Goal: Task Accomplishment & Management: Manage account settings

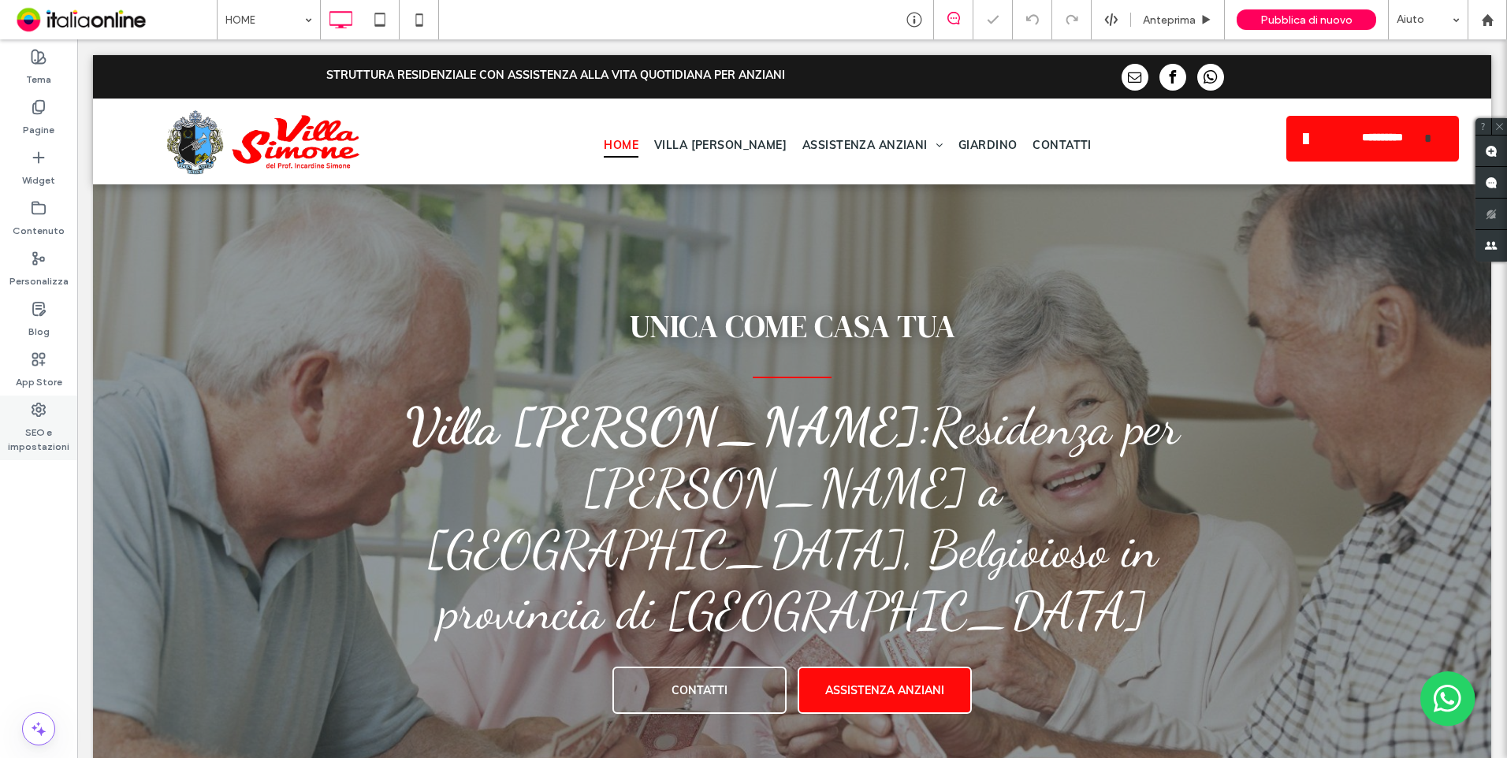
click at [37, 434] on label "SEO e impostazioni" at bounding box center [38, 436] width 77 height 36
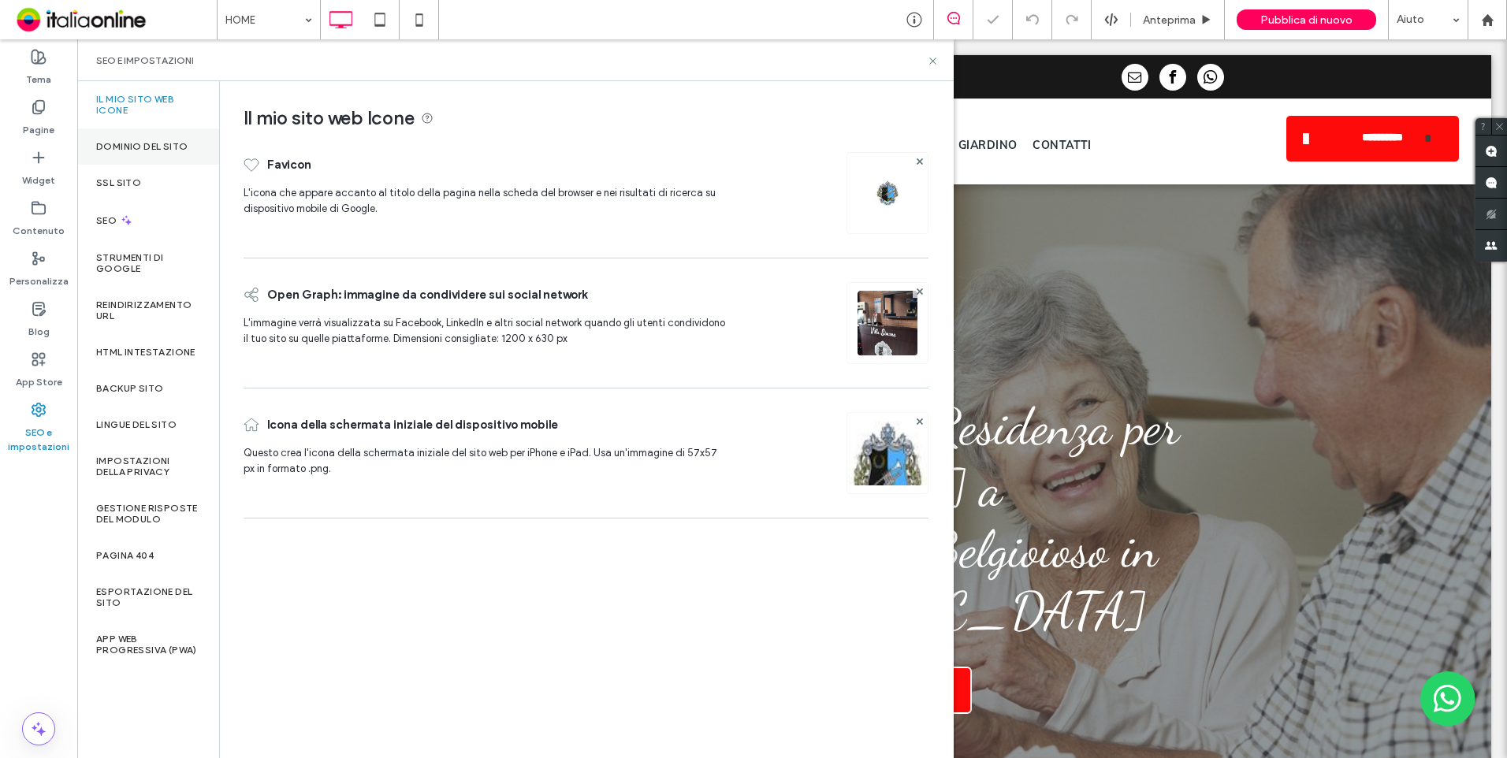
click at [141, 143] on label "Dominio del sito" at bounding box center [141, 146] width 91 height 11
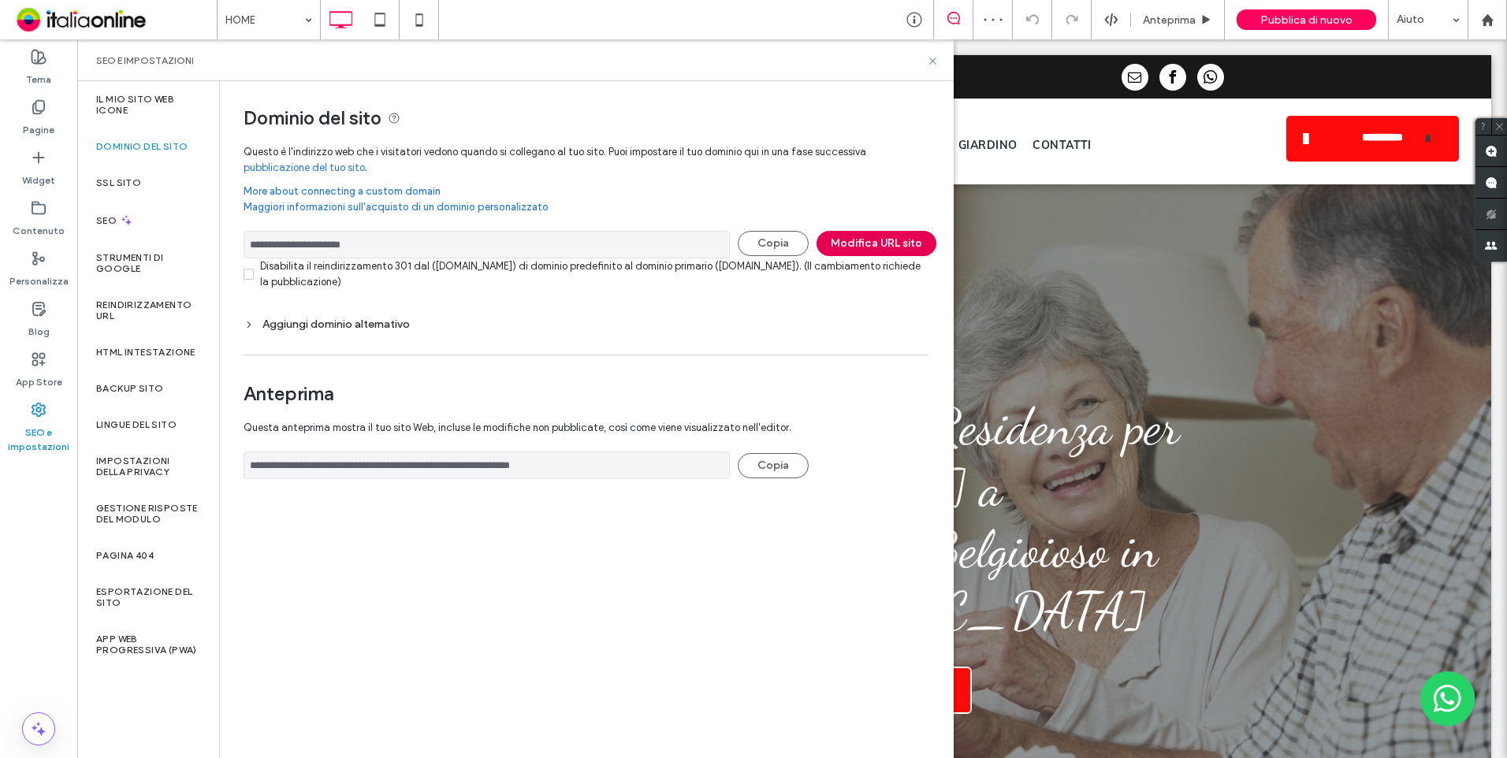
click at [868, 248] on button "Modifica URL sito" at bounding box center [877, 243] width 120 height 25
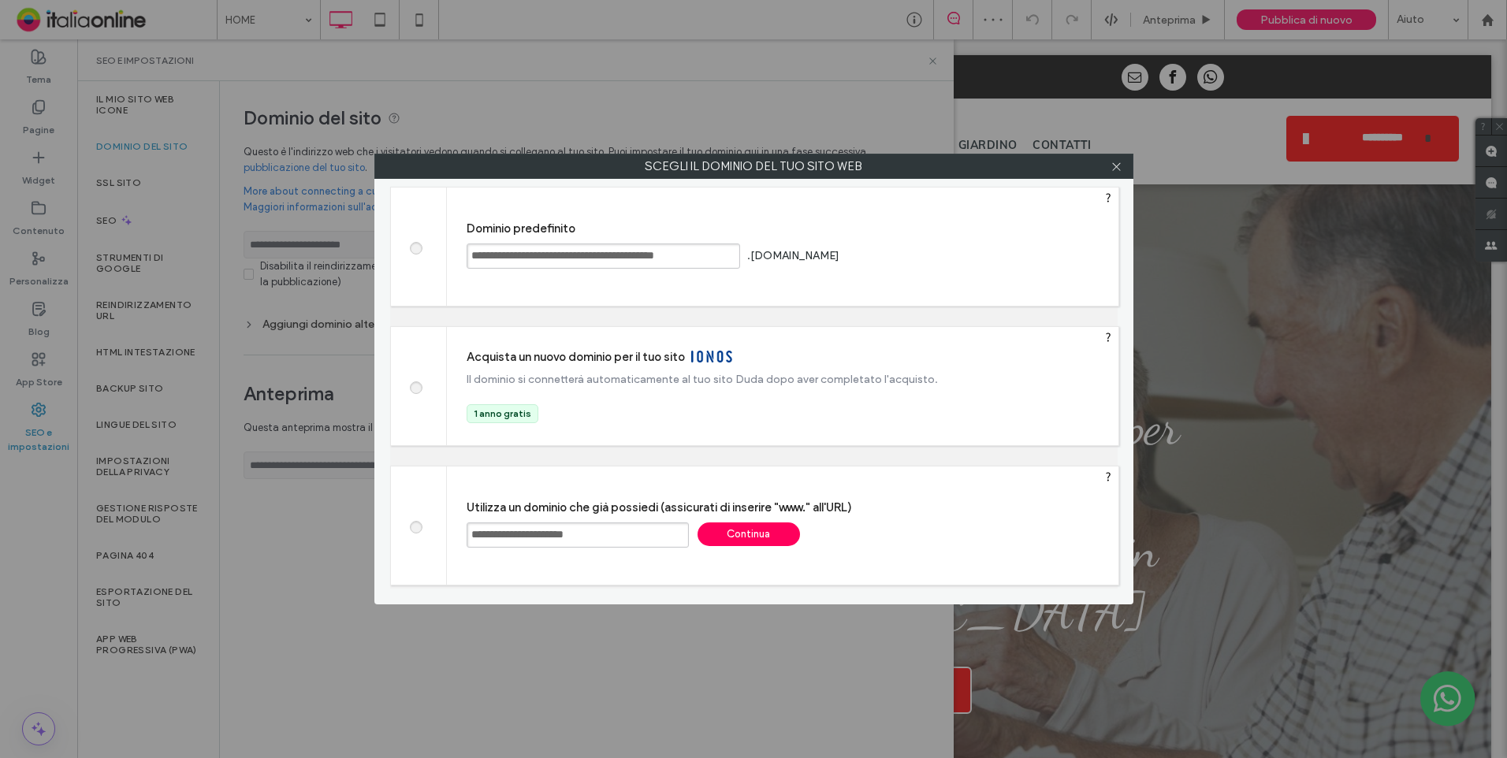
drag, startPoint x: 630, startPoint y: 546, endPoint x: 330, endPoint y: 553, distance: 299.6
click at [330, 553] on div "**********" at bounding box center [753, 379] width 1507 height 758
paste input "********"
type input "**********"
click at [747, 524] on div "Continua" at bounding box center [749, 535] width 102 height 24
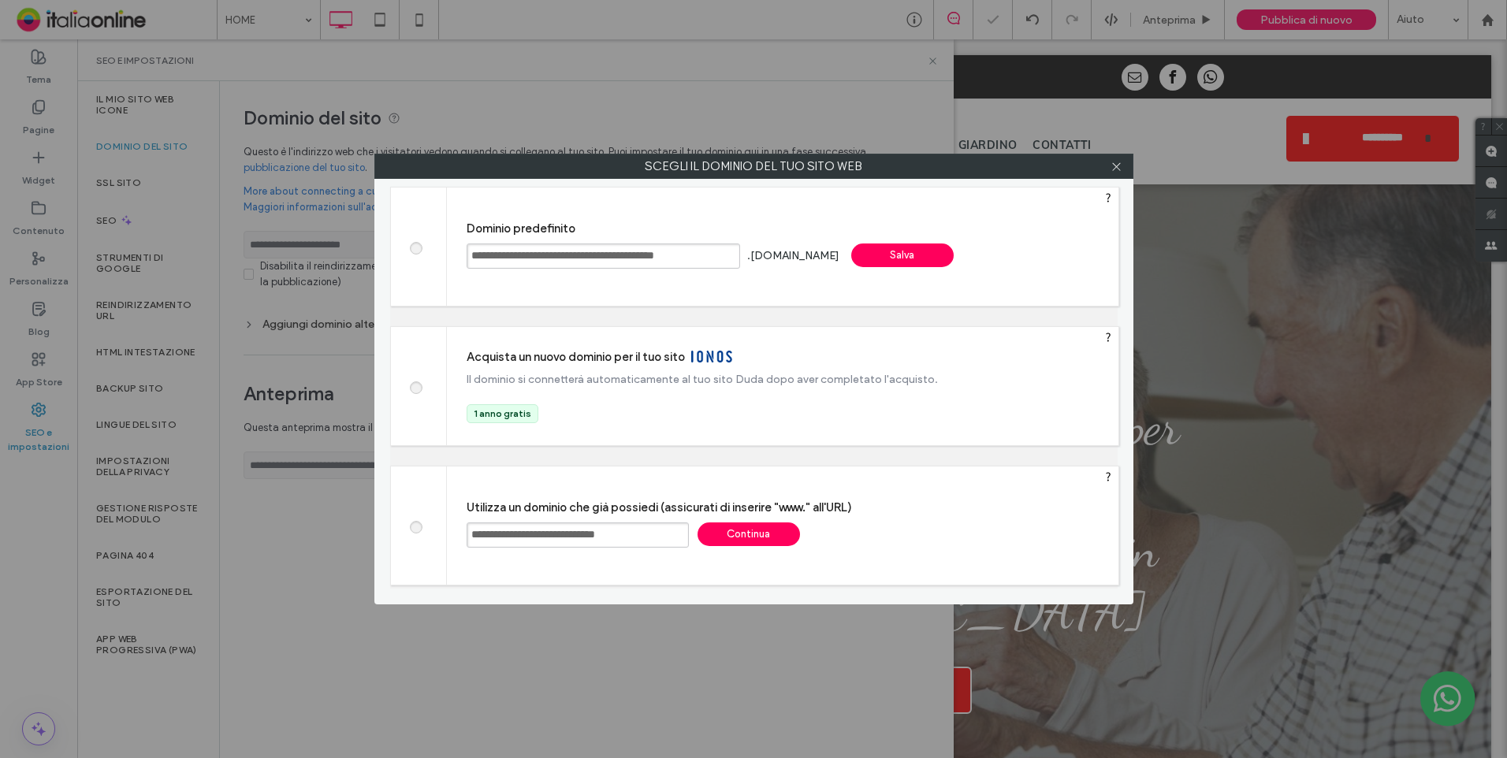
type input "**********"
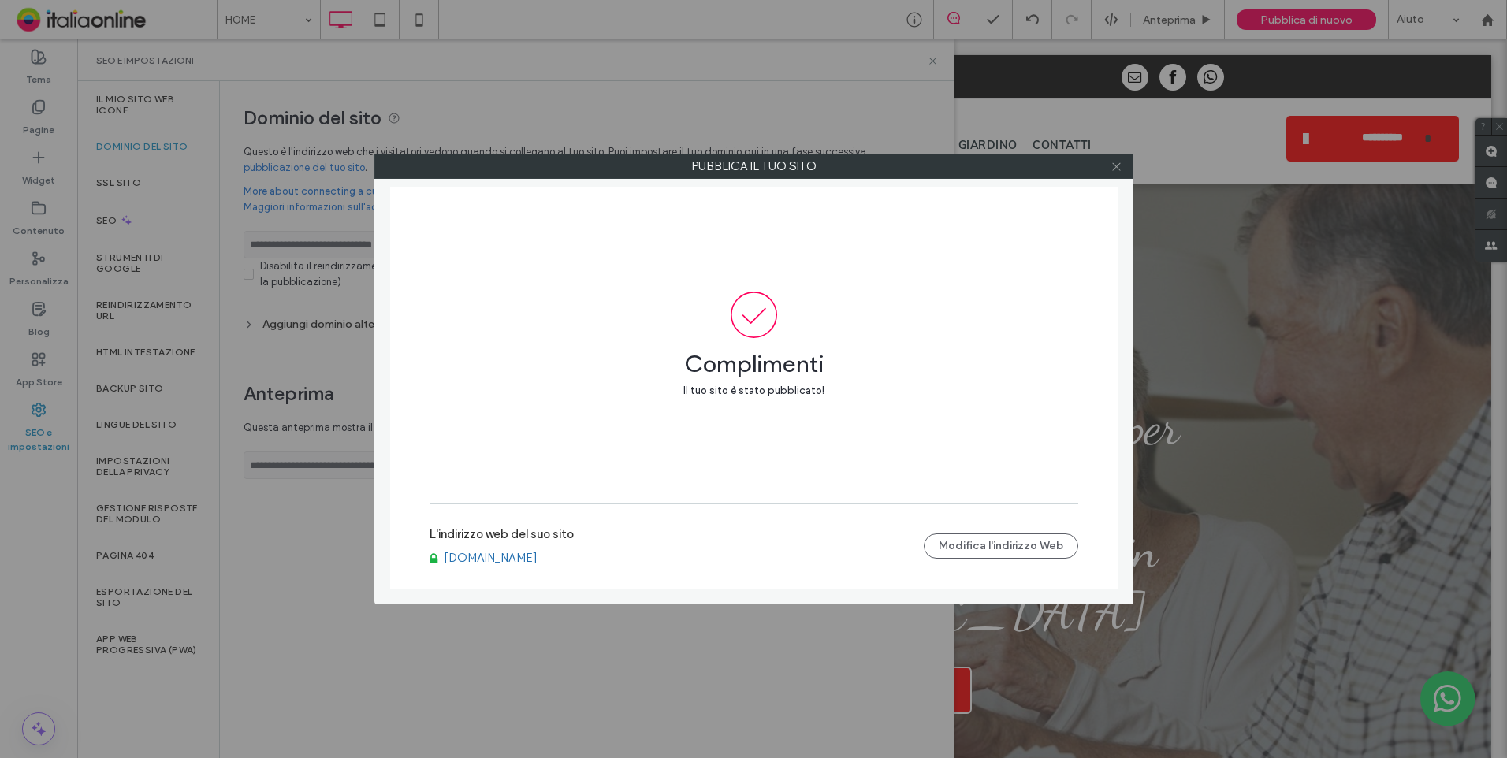
click at [1119, 167] on icon at bounding box center [1117, 167] width 12 height 12
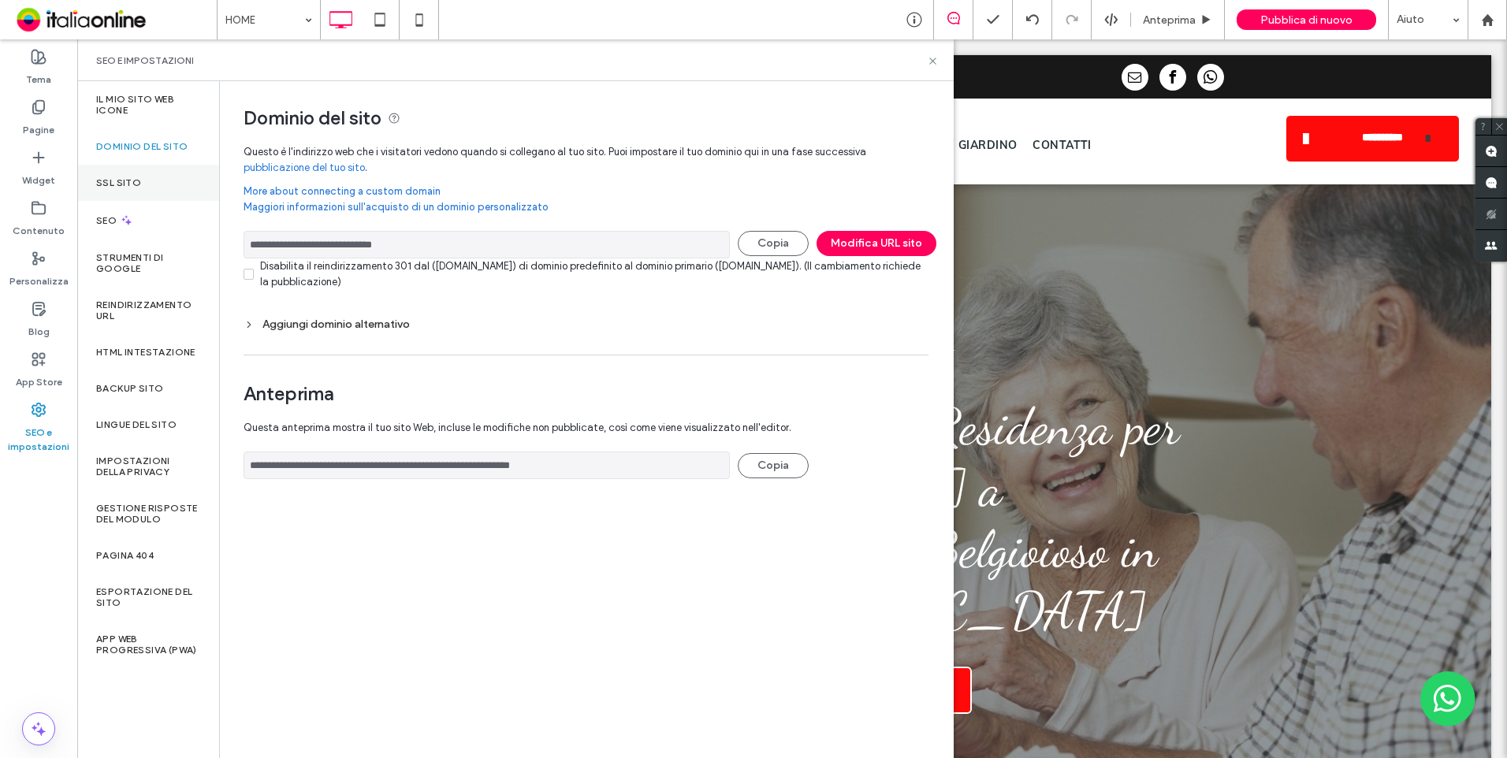
click at [143, 195] on div "SSL sito" at bounding box center [148, 183] width 142 height 36
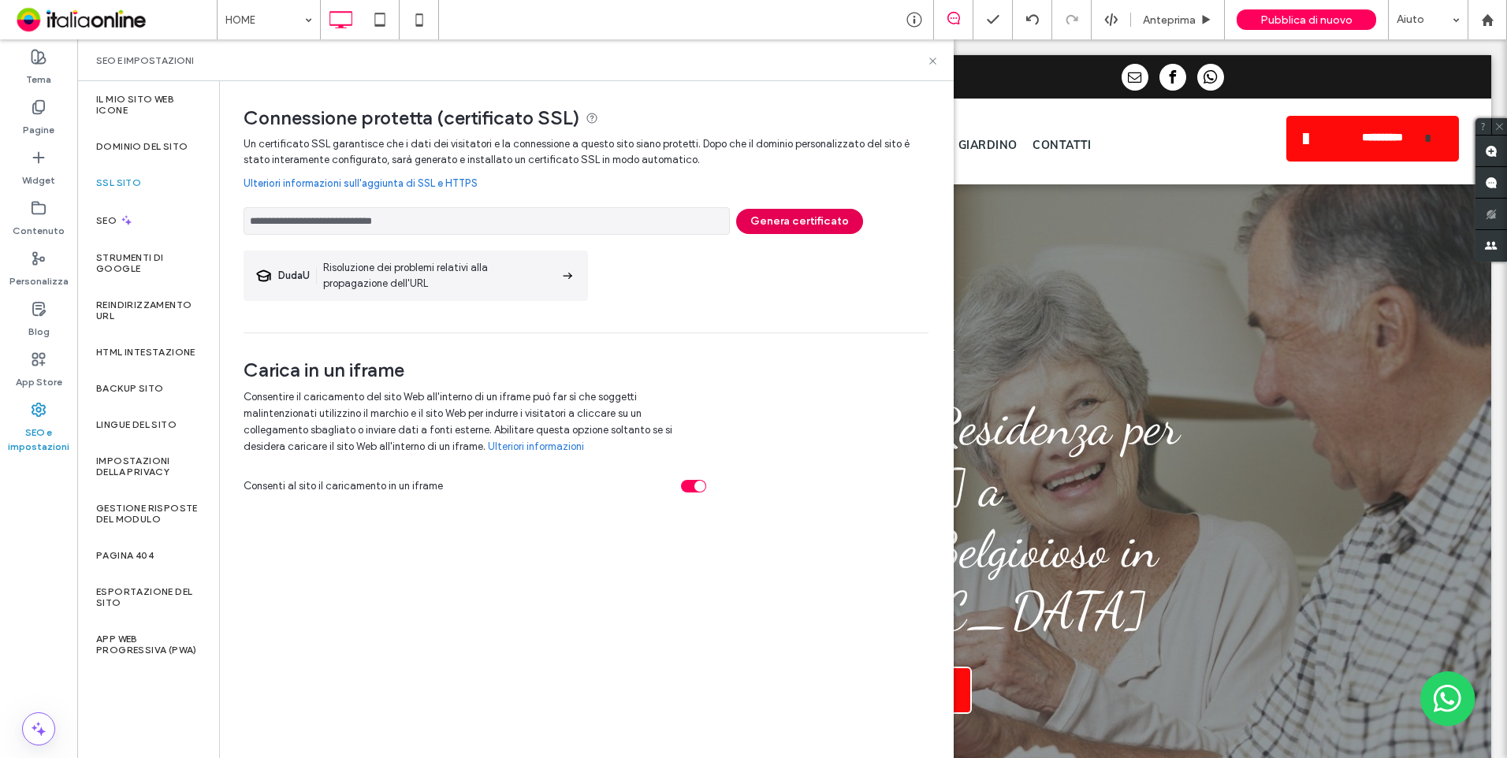
click at [777, 233] on button "Genera certificato" at bounding box center [799, 221] width 127 height 25
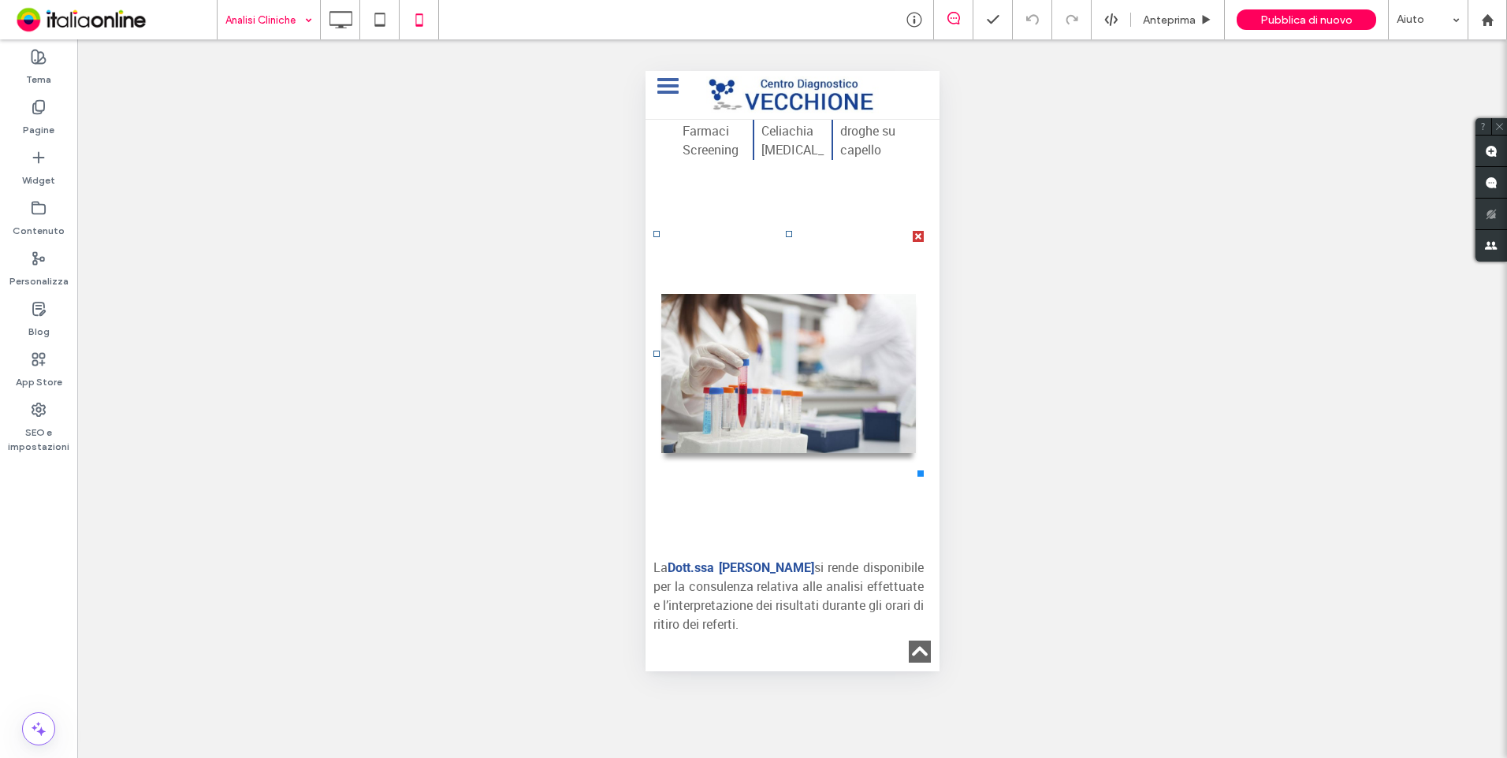
scroll to position [158, 0]
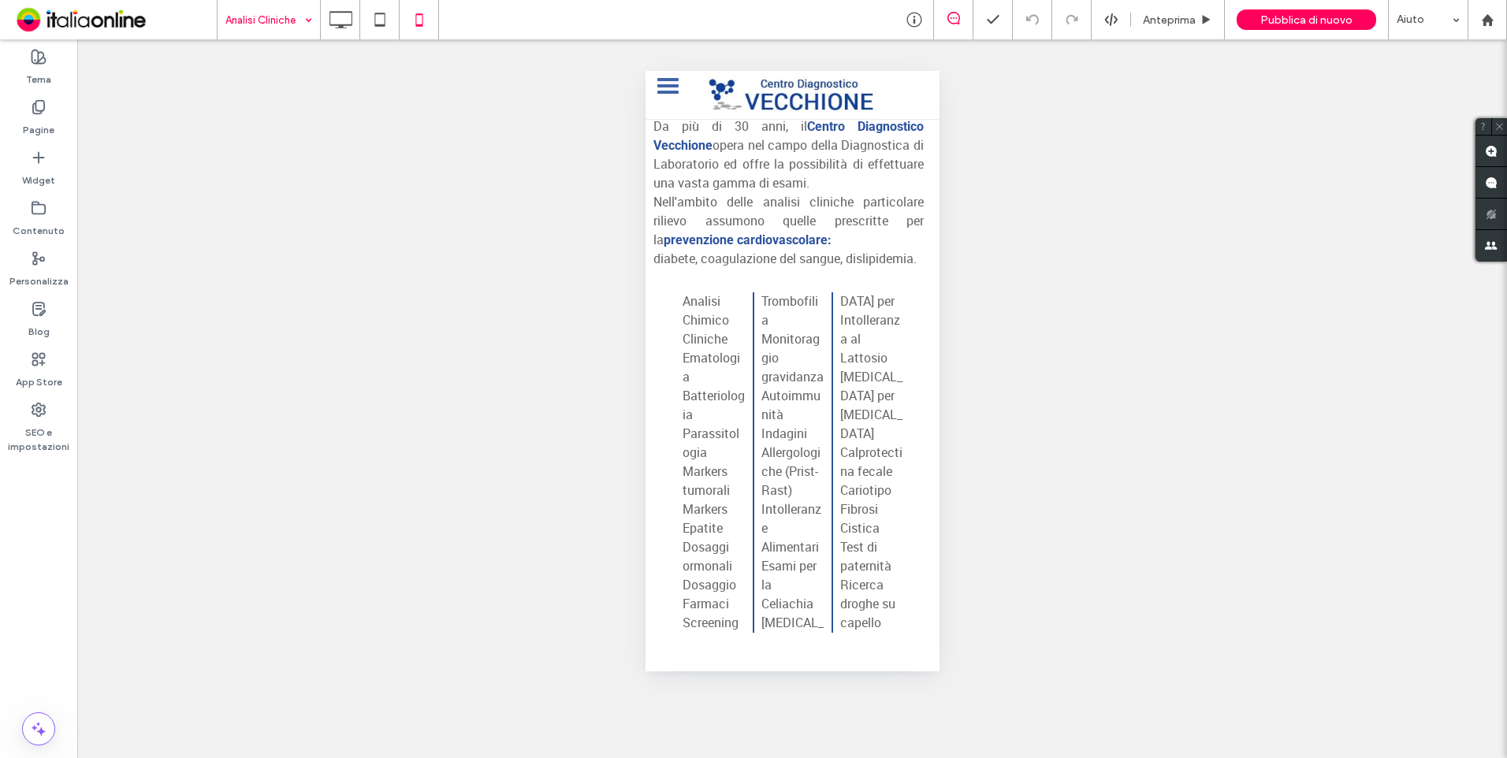
click at [744, 337] on div "Analisi Chimico Cliniche Ematologia Batteriologia Parassitologia Markers tumora…" at bounding box center [792, 462] width 221 height 341
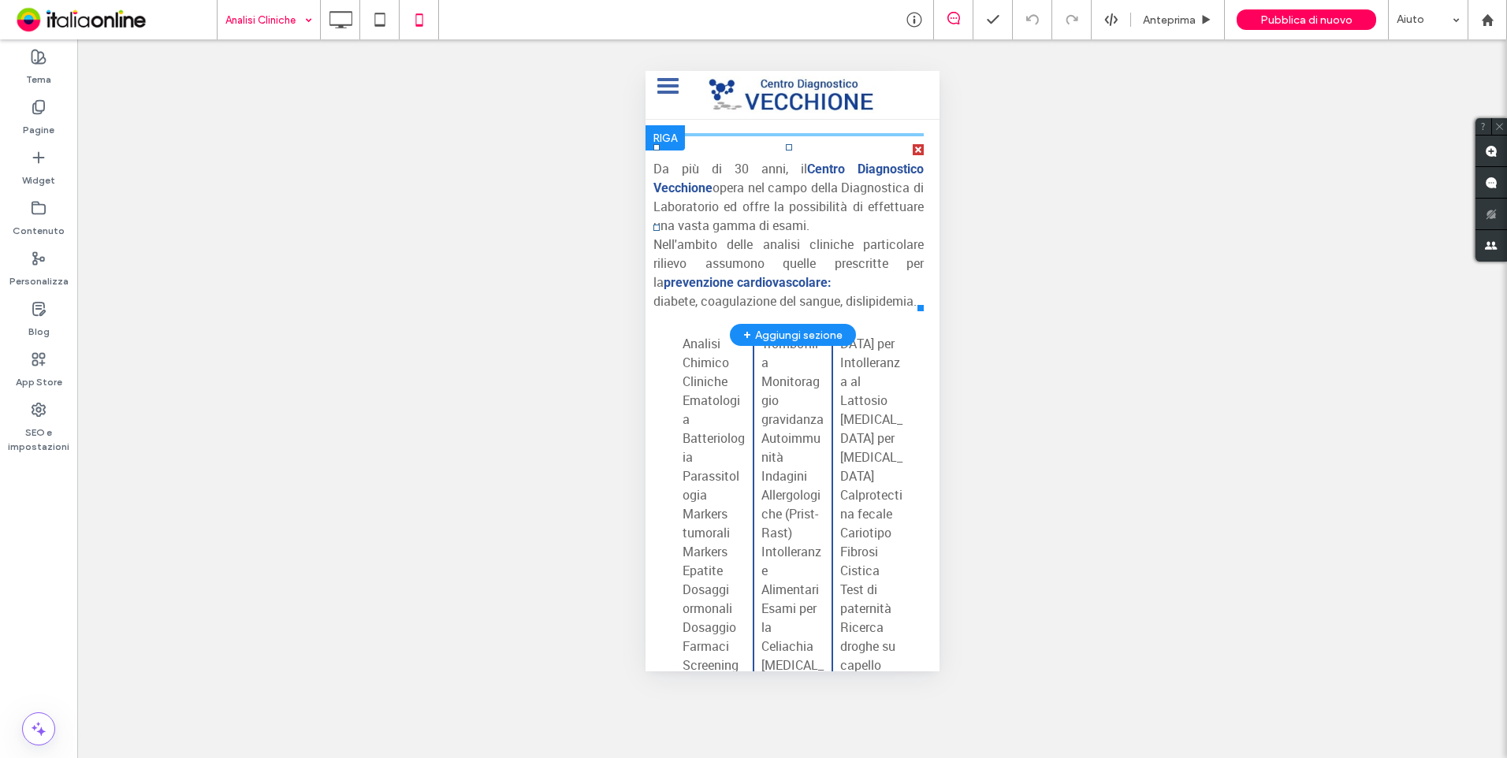
scroll to position [79, 0]
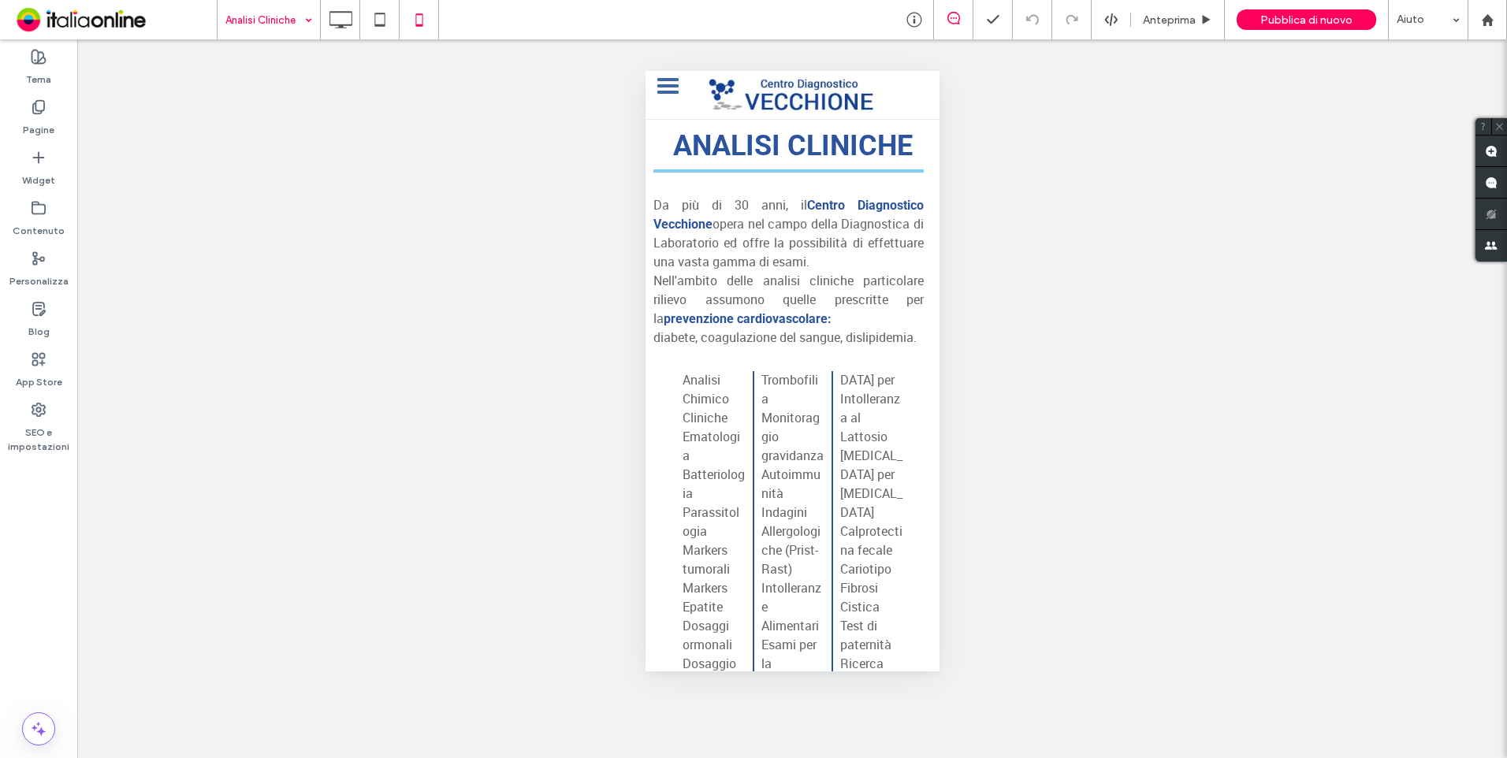
click at [698, 407] on p "Analisi Chimico Cliniche Ematologia Batteriologia Parassitologia Markers tumora…" at bounding box center [792, 541] width 221 height 341
click at [695, 391] on p "Analisi Chimico Cliniche Ematologia Batteriologia Parassitologia Markers tumora…" at bounding box center [792, 541] width 221 height 341
click at [706, 374] on p "Analisi Chimico Cliniche Ematologia Batteriologia Parassitologia Markers tumora…" at bounding box center [792, 541] width 221 height 341
click at [705, 381] on p "Analisi Chimico Cliniche Ematologia Batteriologia Parassitologia Markers tumora…" at bounding box center [792, 541] width 221 height 341
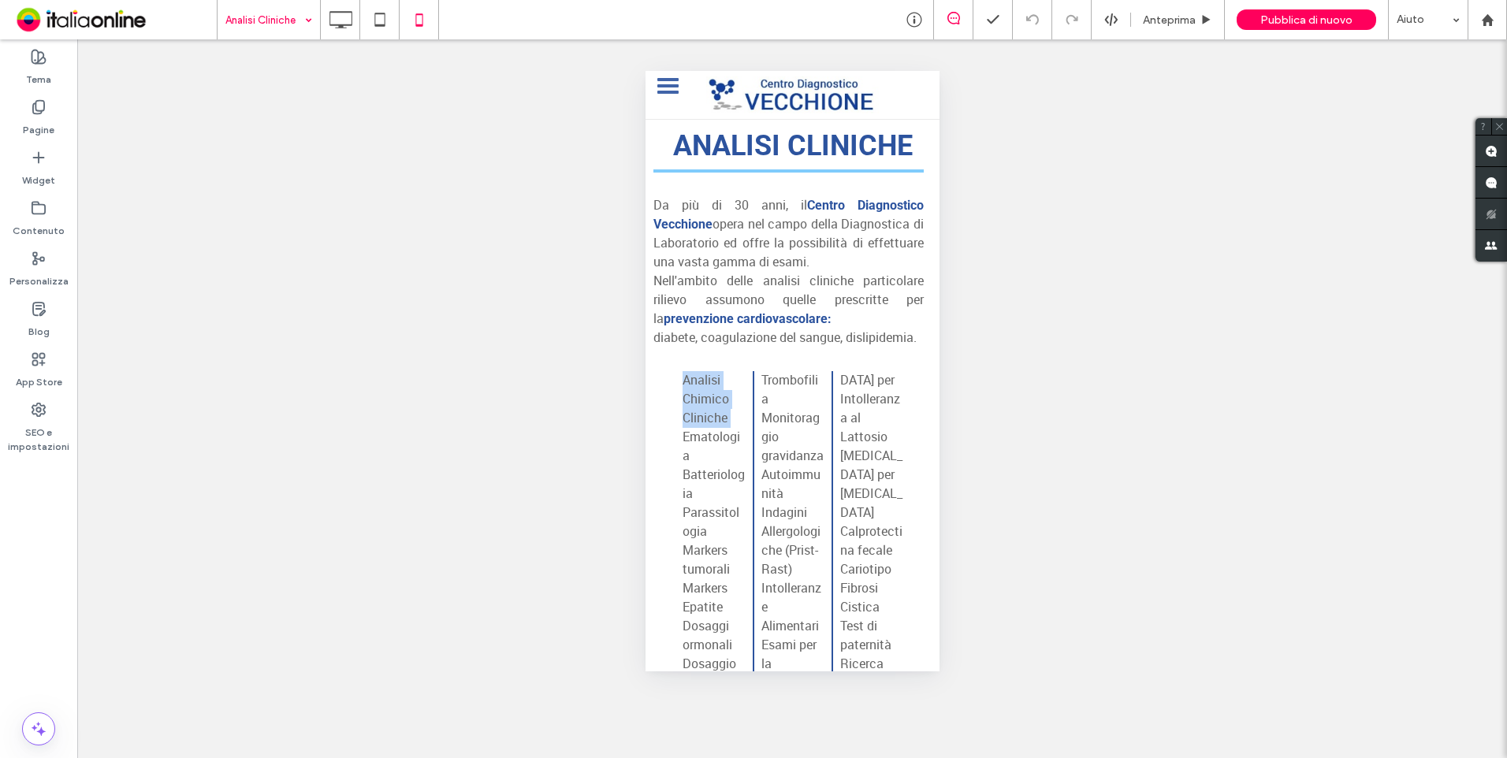
click at [705, 381] on p "Analisi Chimico Cliniche Ematologia Batteriologia Parassitologia Markers tumora…" at bounding box center [792, 541] width 221 height 341
click at [703, 384] on p "Analisi Chimico Cliniche Ematologia Batteriologia Parassitologia Markers tumora…" at bounding box center [792, 541] width 221 height 341
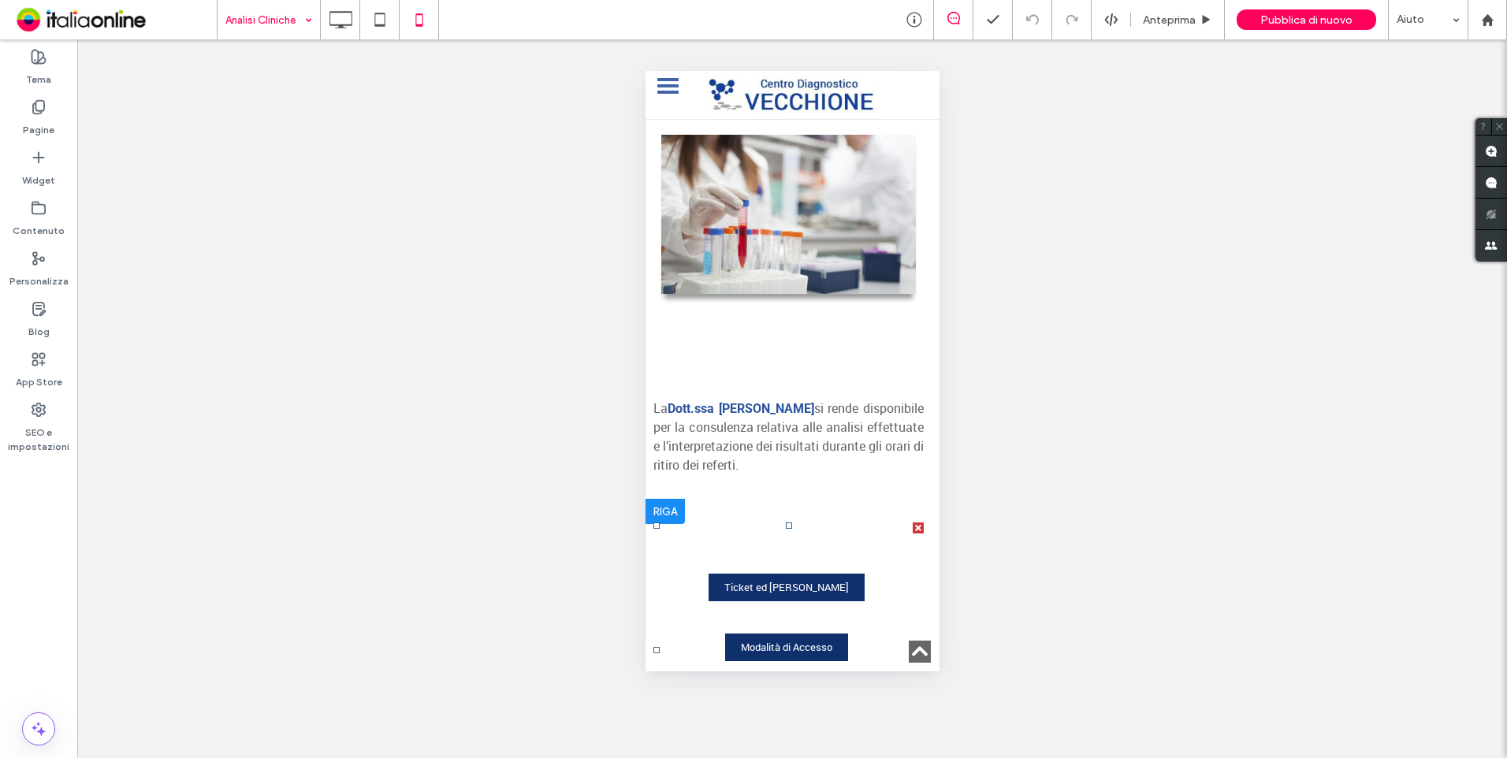
scroll to position [788, 0]
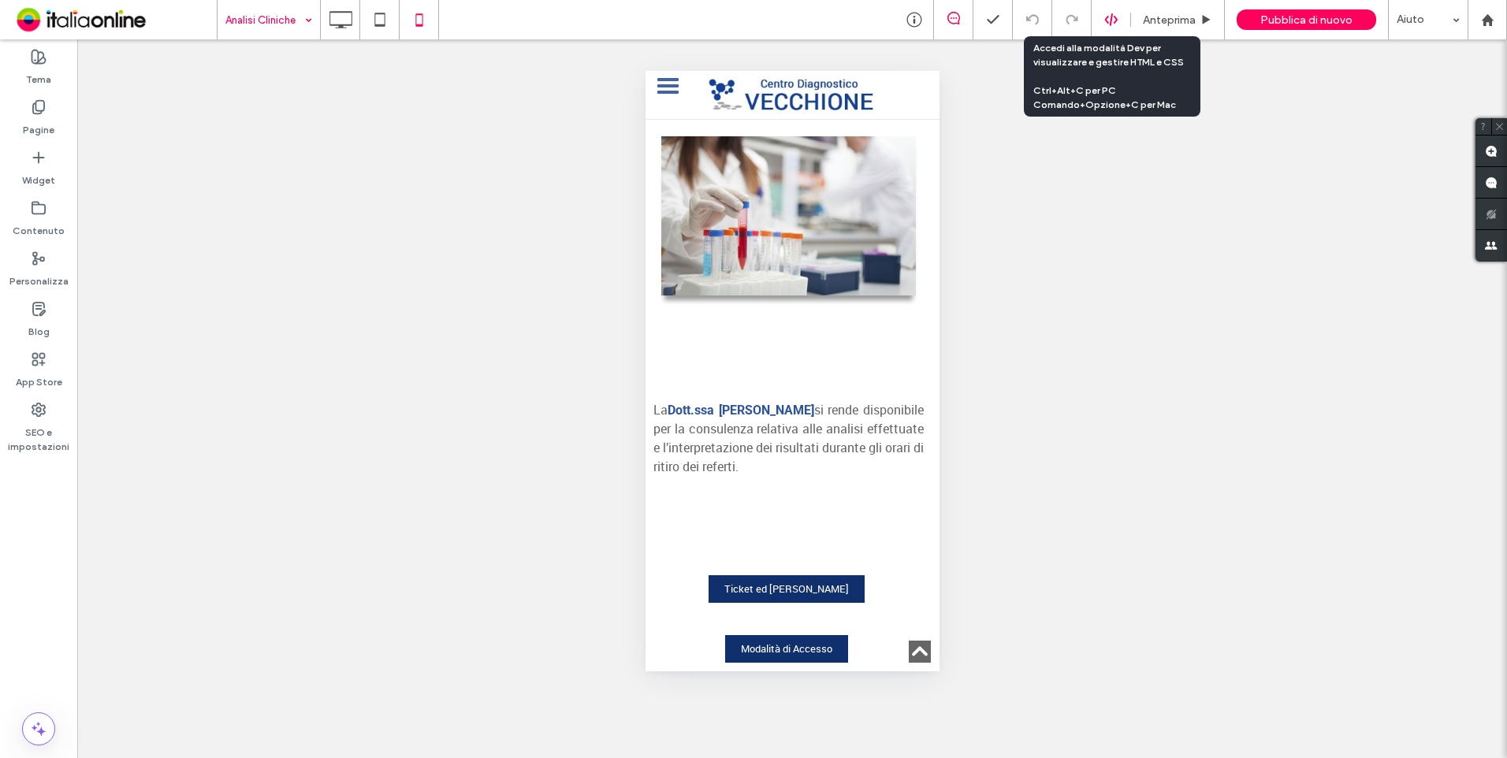
click at [1119, 20] on div at bounding box center [1111, 20] width 39 height 14
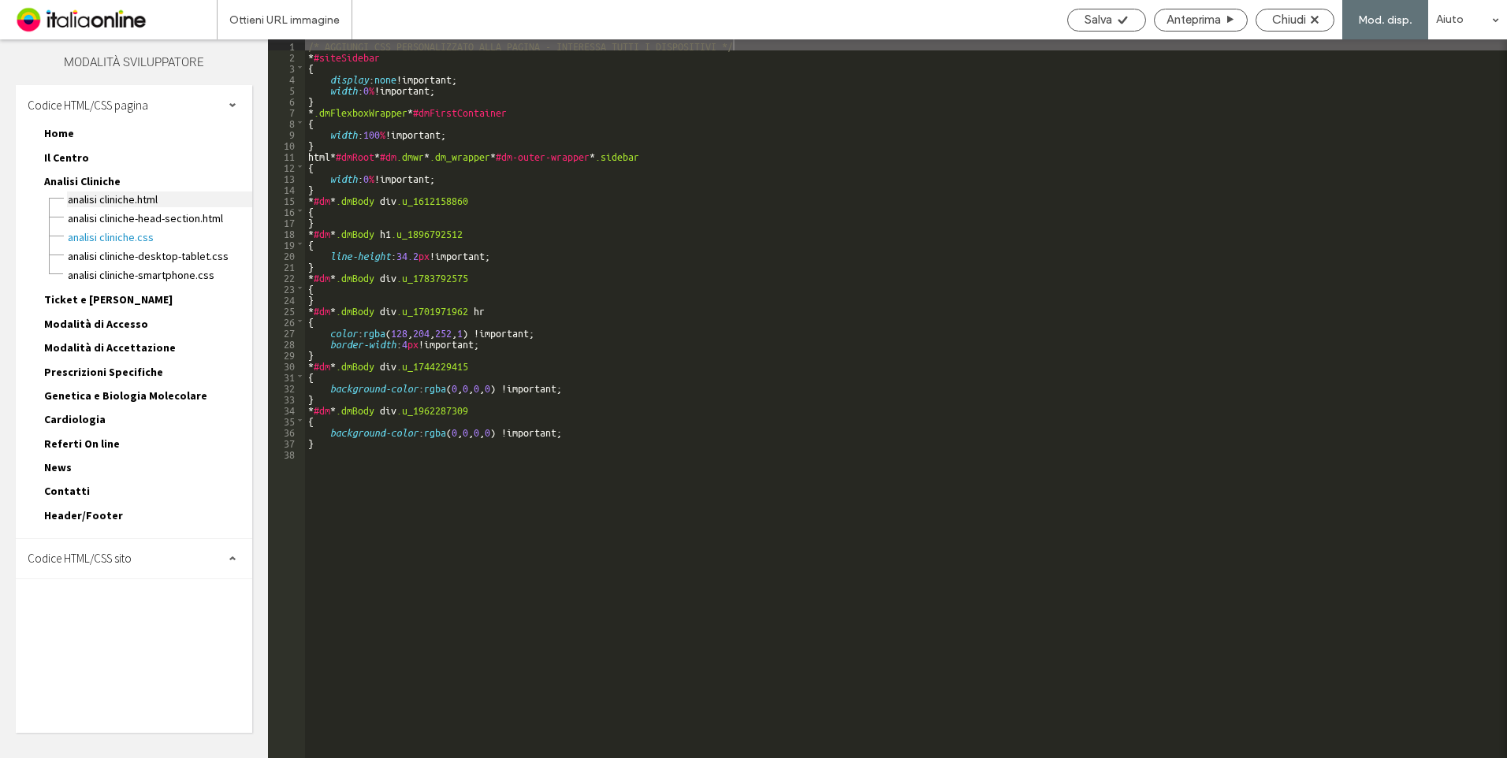
click at [125, 204] on span "Analisi Cliniche.html" at bounding box center [159, 200] width 185 height 16
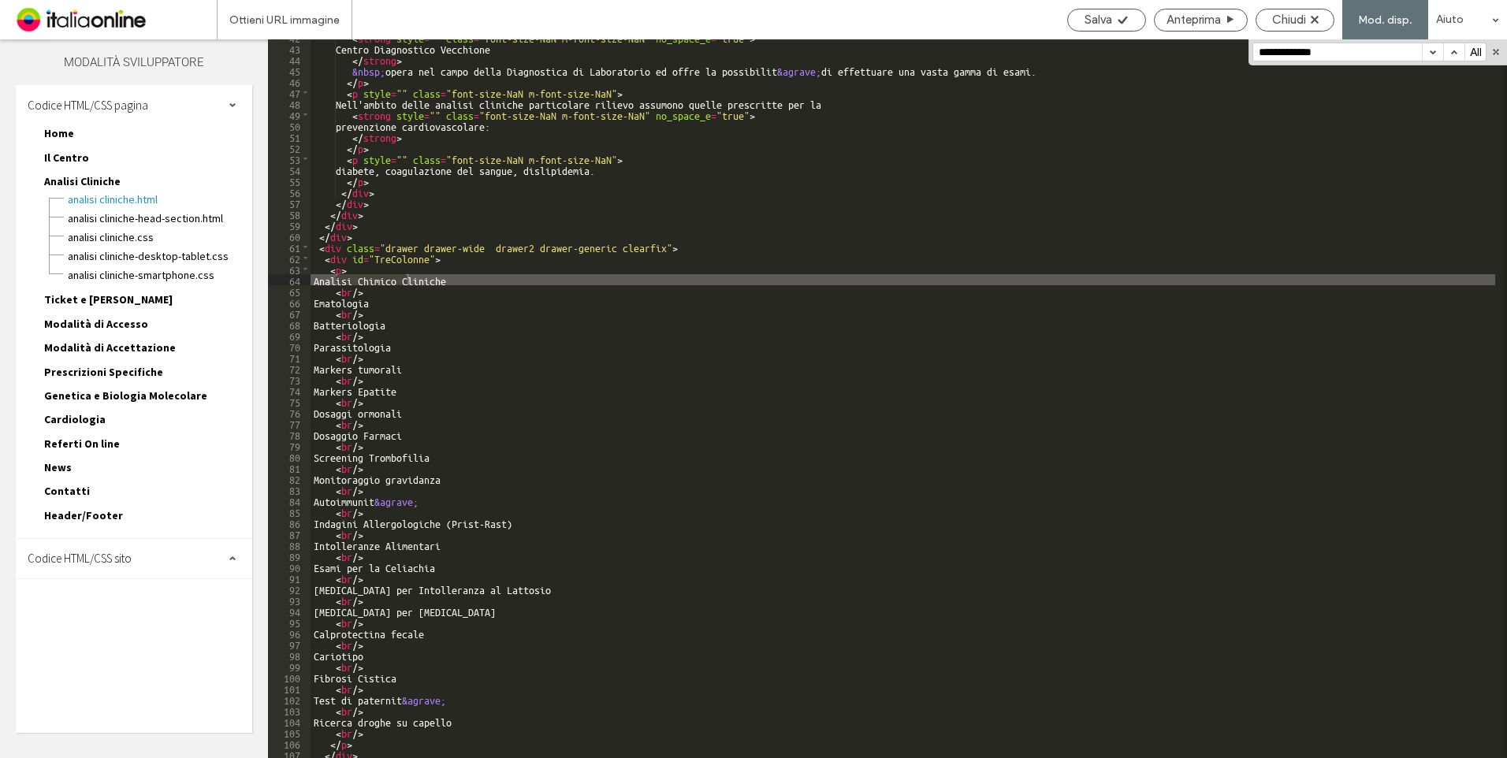
scroll to position [435, 0]
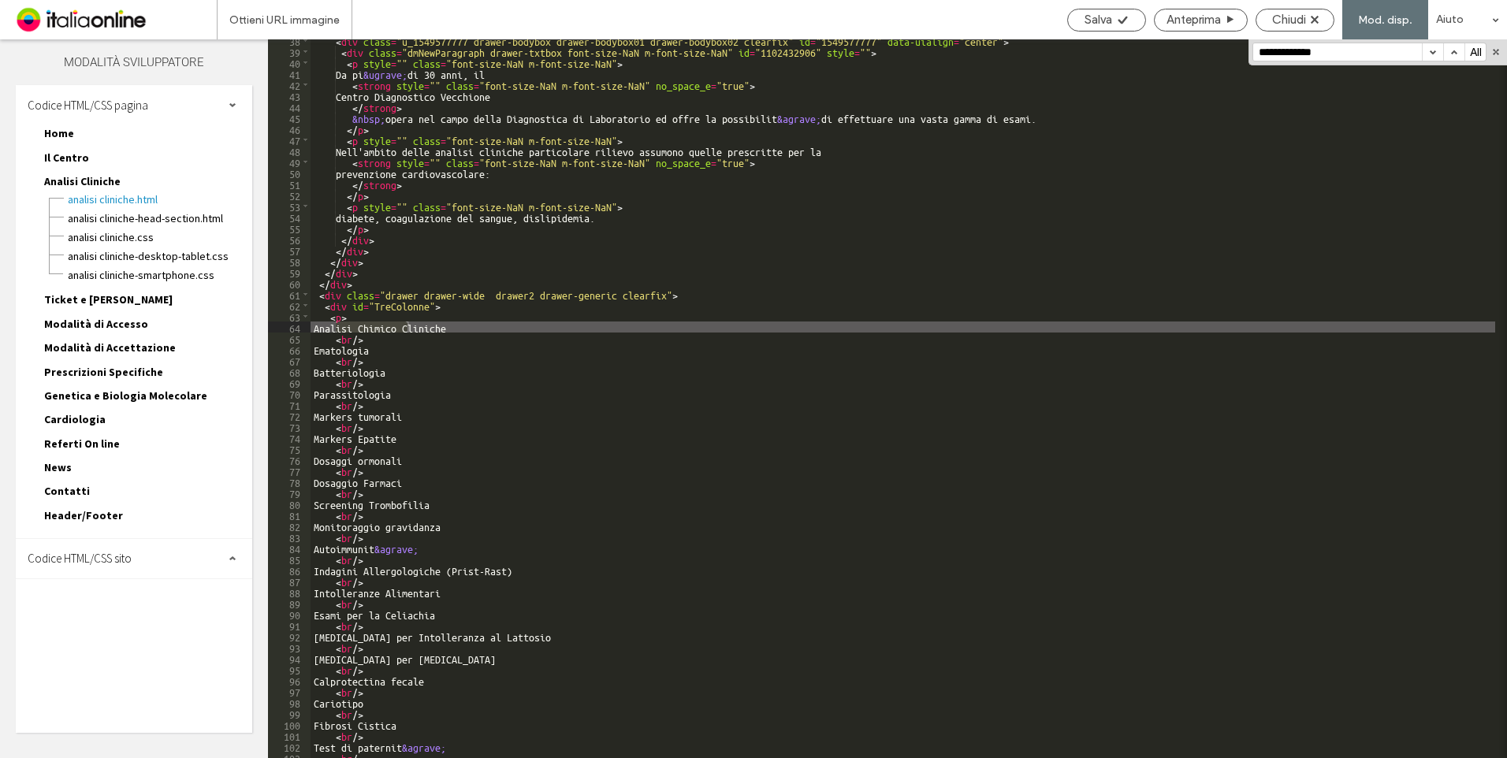
type input "**********"
click at [1311, 24] on div "Chiudi" at bounding box center [1295, 20] width 77 height 14
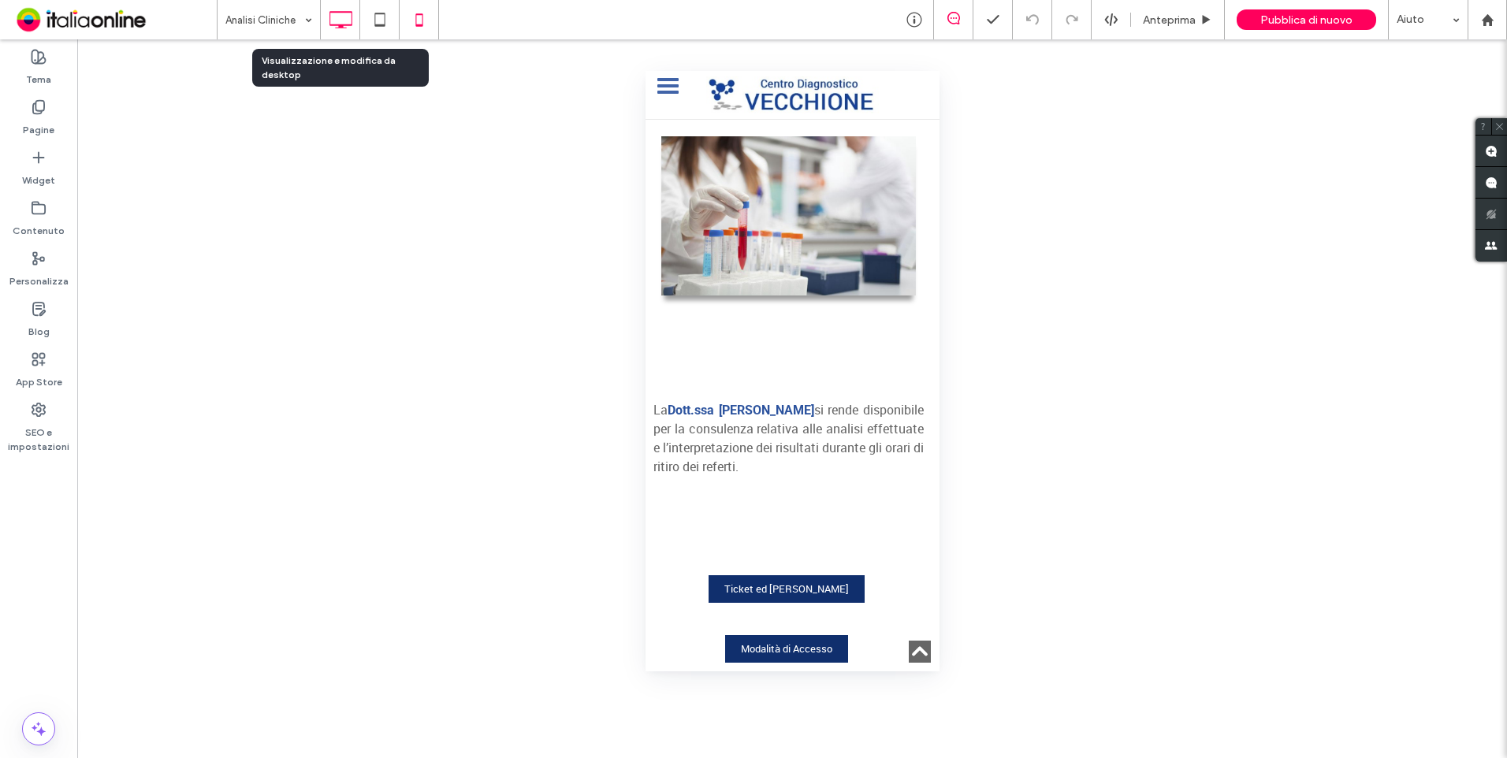
click at [337, 18] on icon at bounding box center [341, 20] width 32 height 32
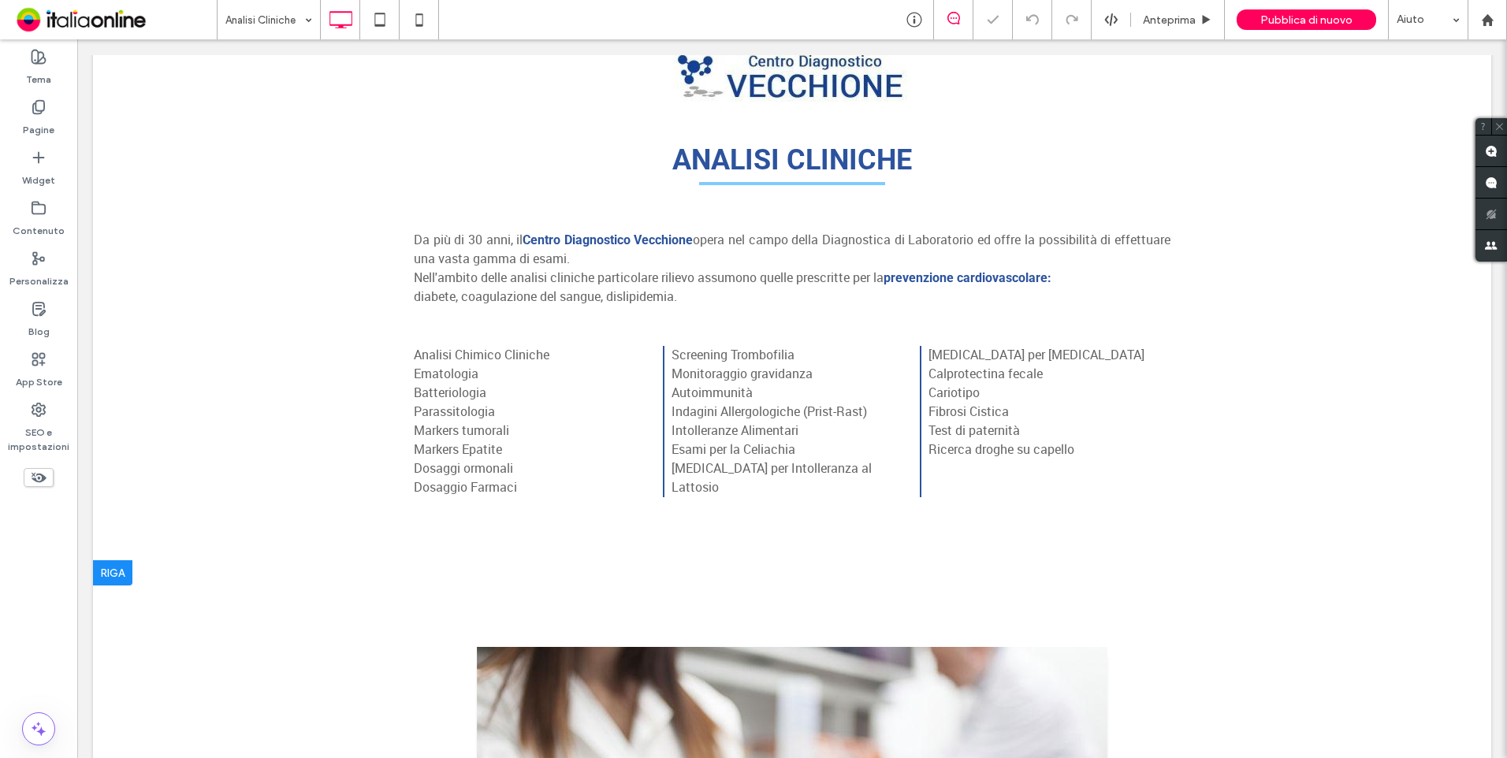
scroll to position [158, 0]
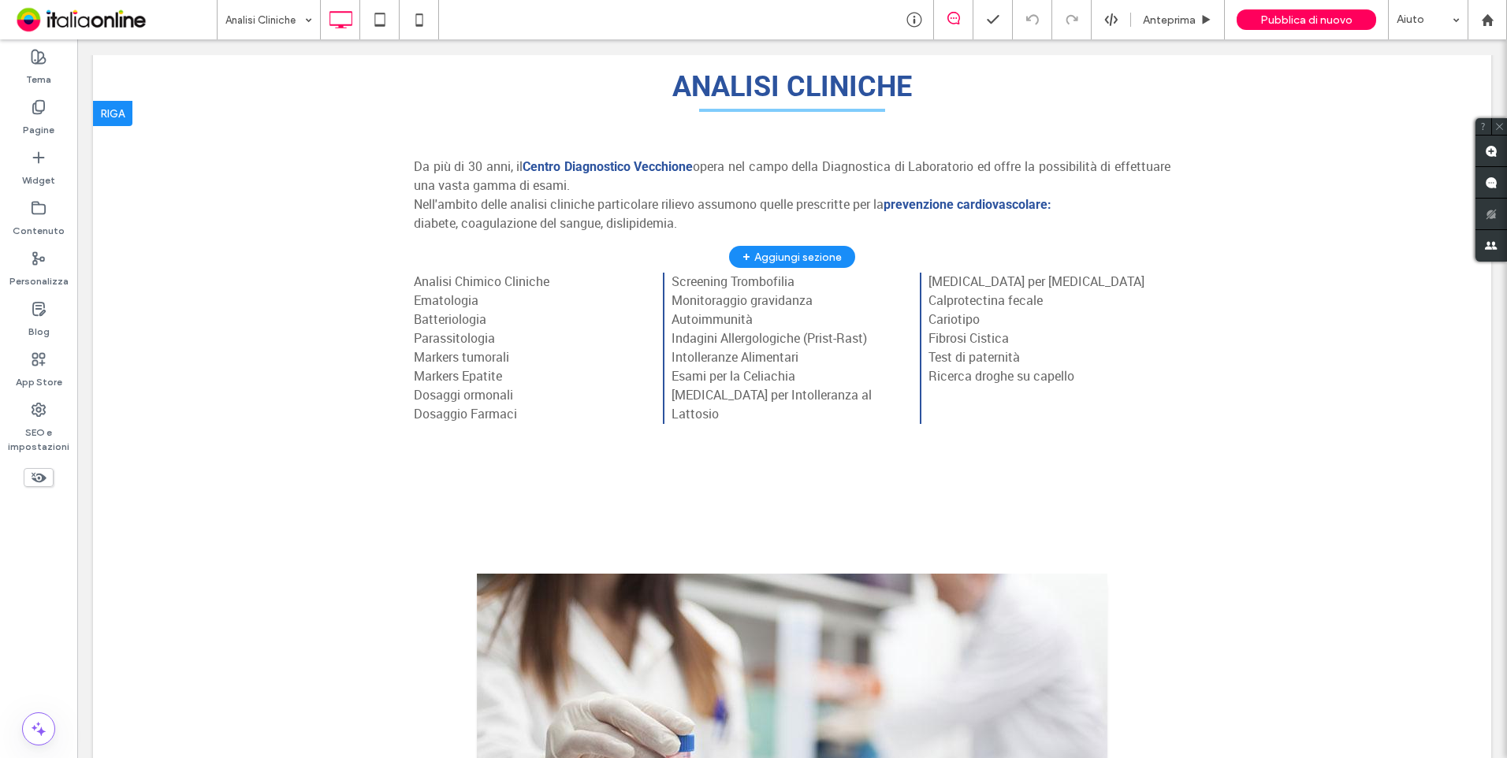
click at [358, 222] on div "Da più di 30 anni, il Centro Diagnostico Vecchione opera nel campo della Diagno…" at bounding box center [792, 179] width 1398 height 156
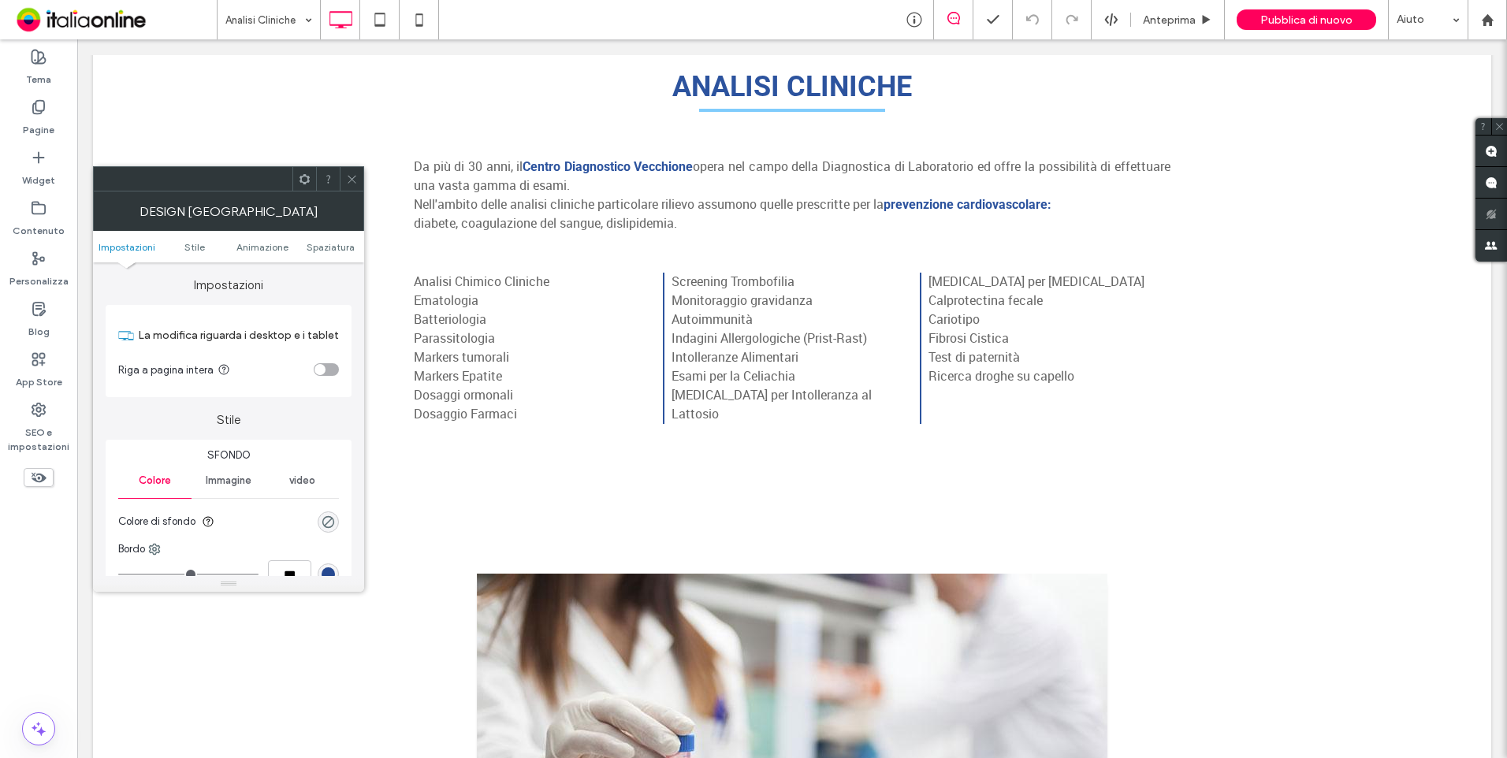
click at [359, 181] on div at bounding box center [352, 179] width 24 height 24
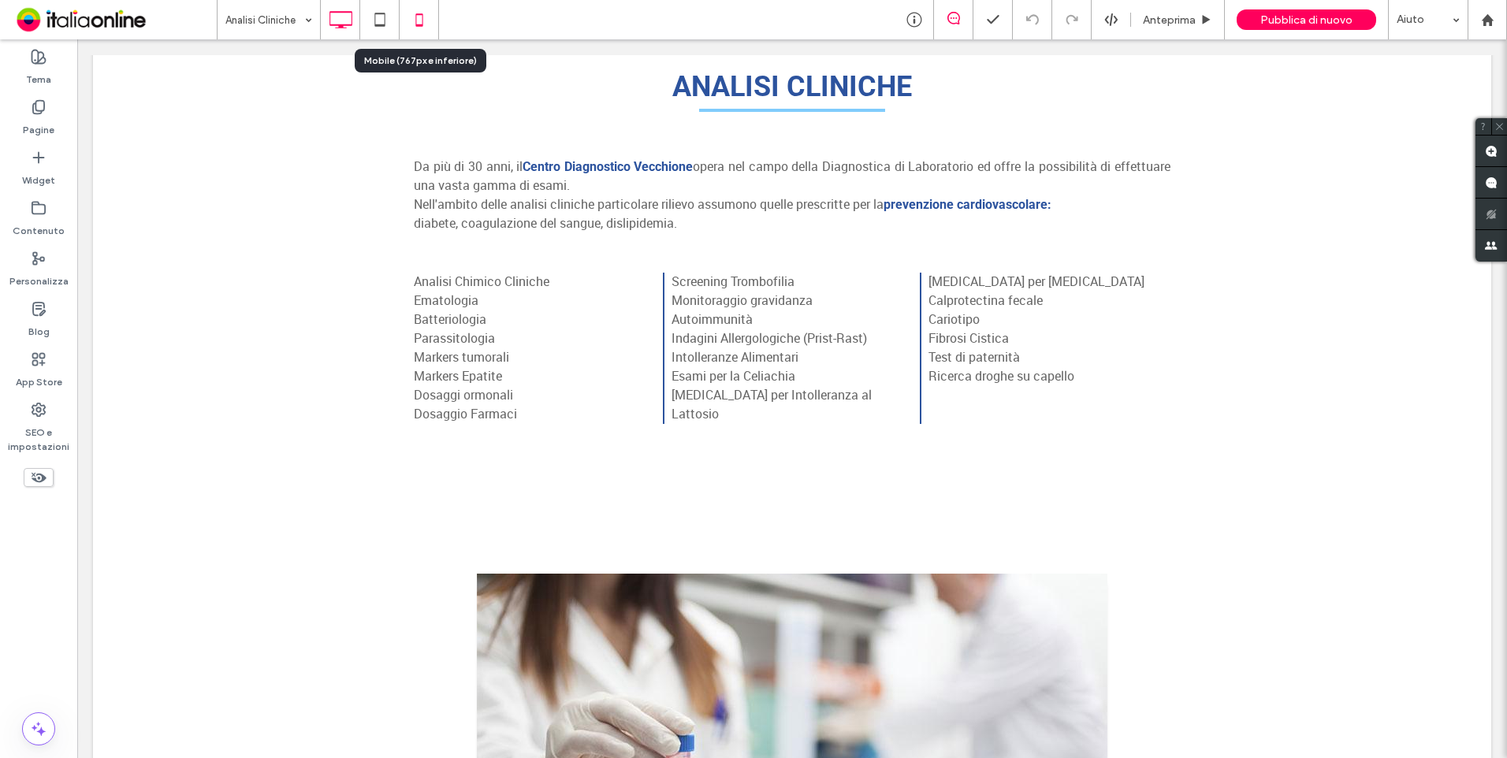
click at [420, 21] on icon at bounding box center [420, 20] width 32 height 32
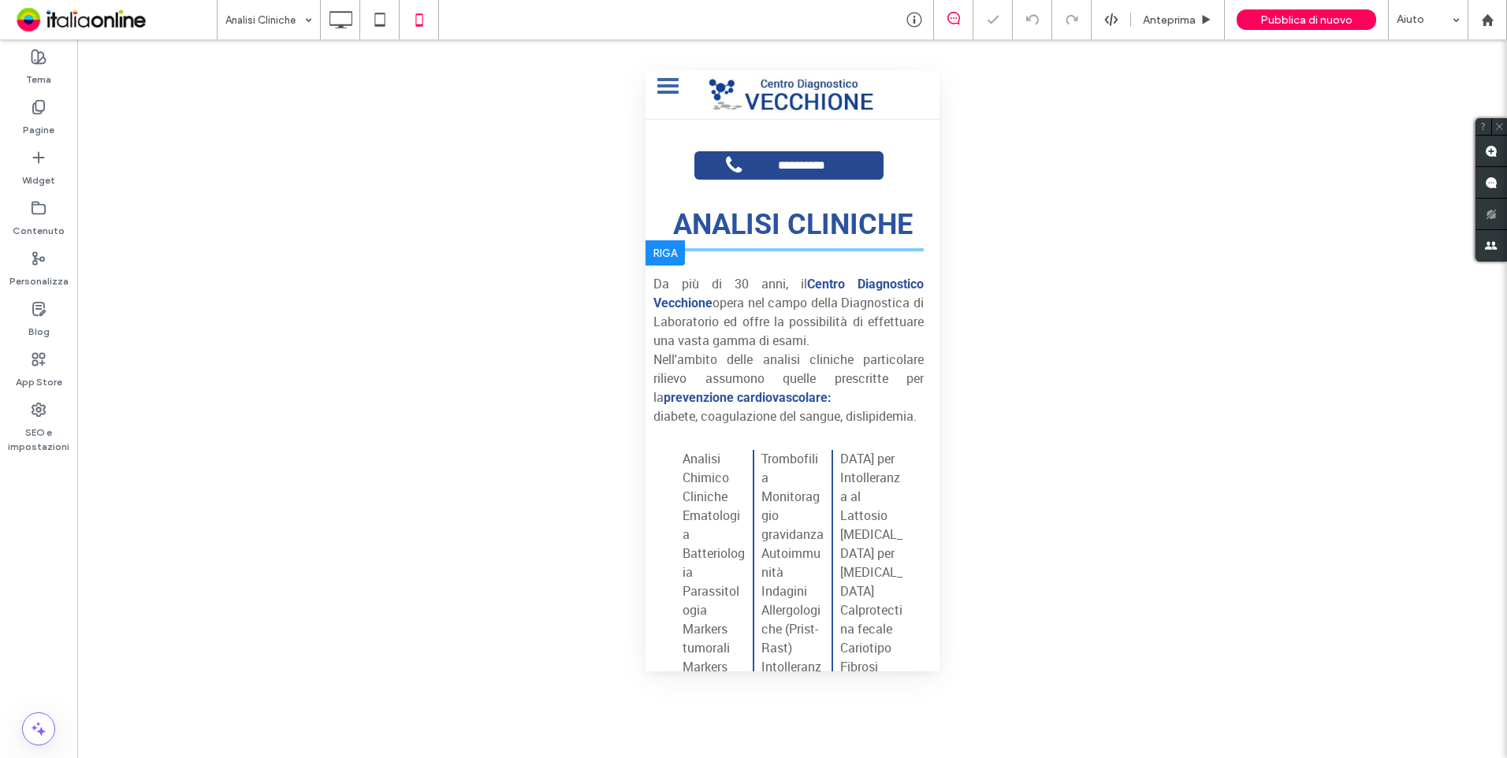
scroll to position [79, 0]
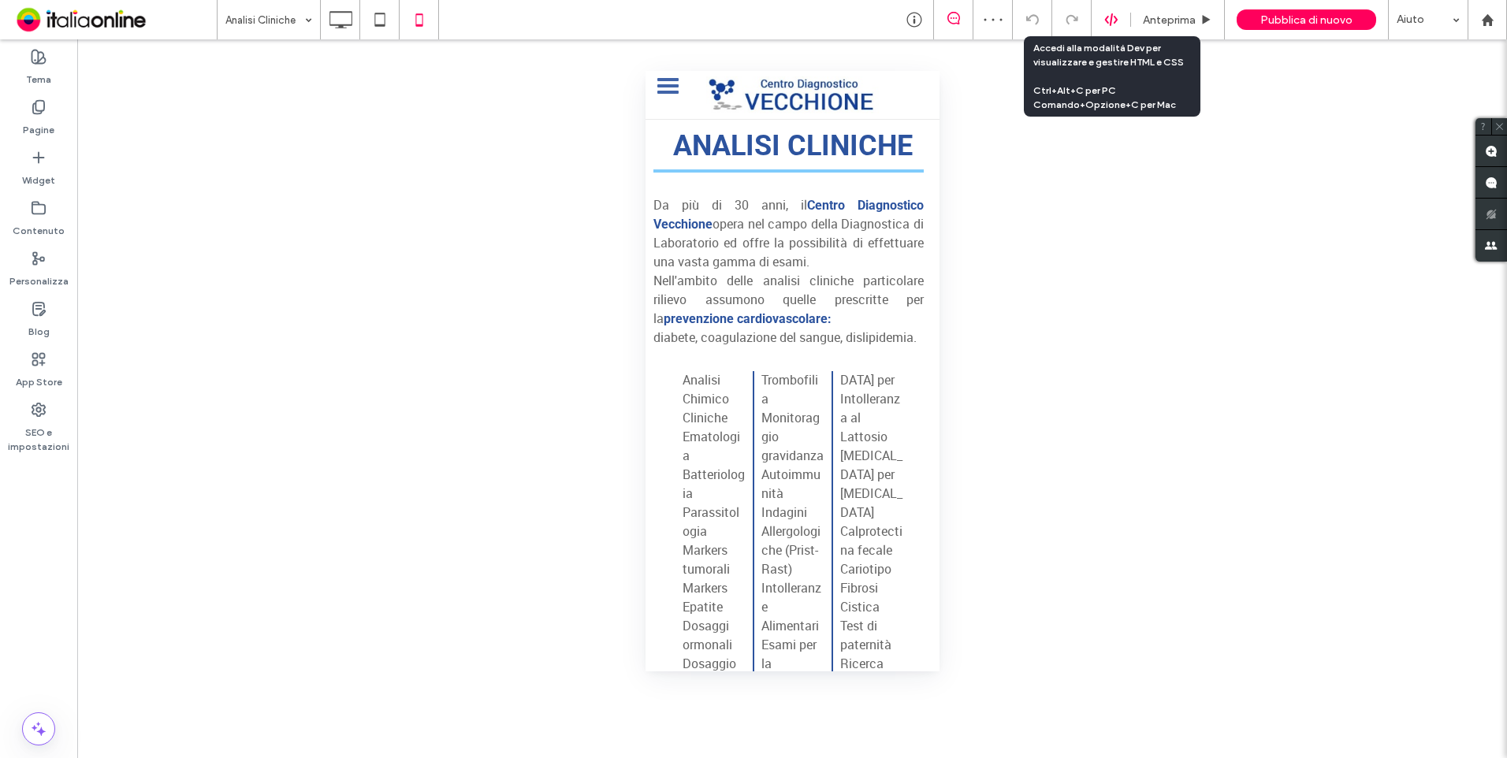
click at [1123, 25] on div at bounding box center [1111, 20] width 39 height 14
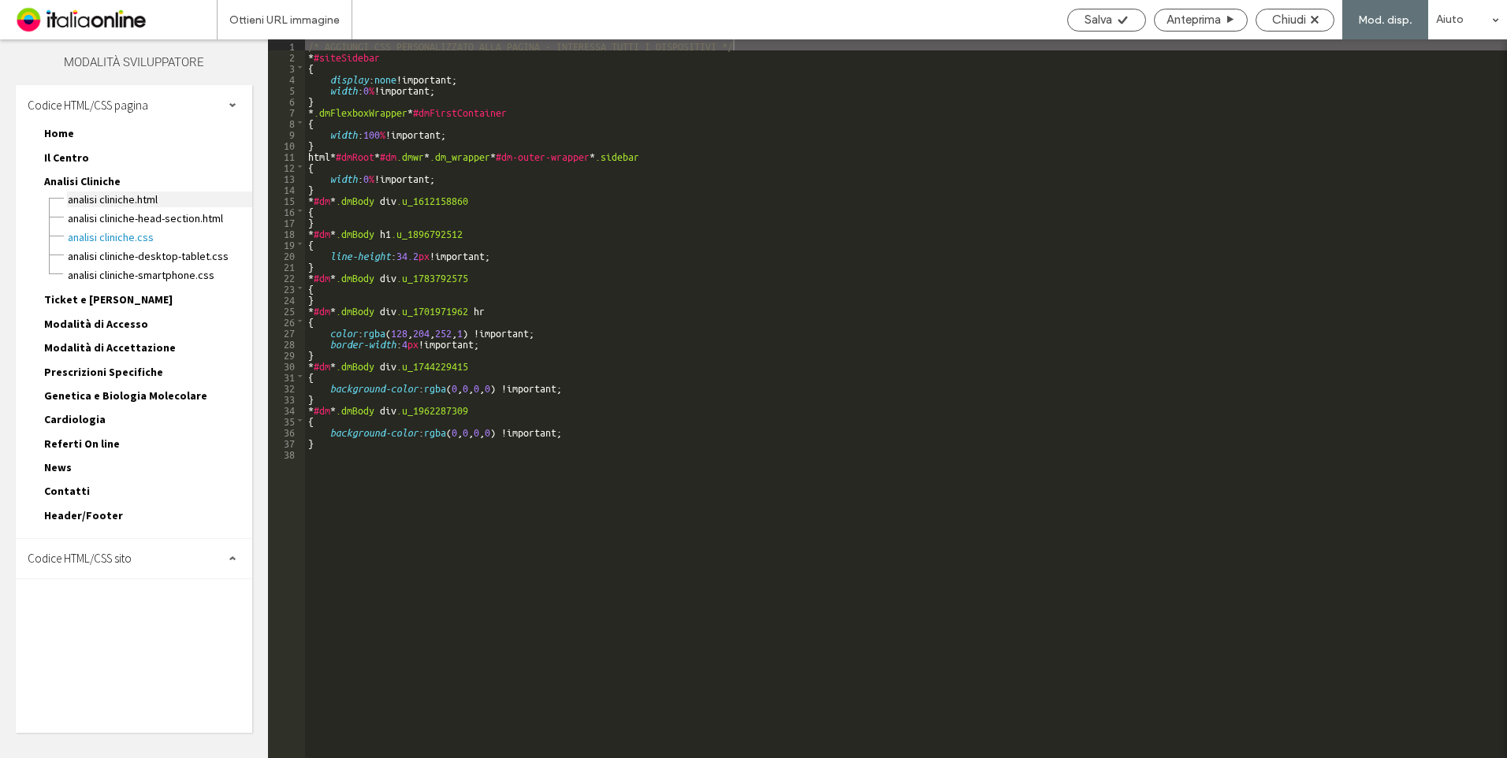
click at [109, 201] on span "Analisi Cliniche.html" at bounding box center [159, 200] width 185 height 16
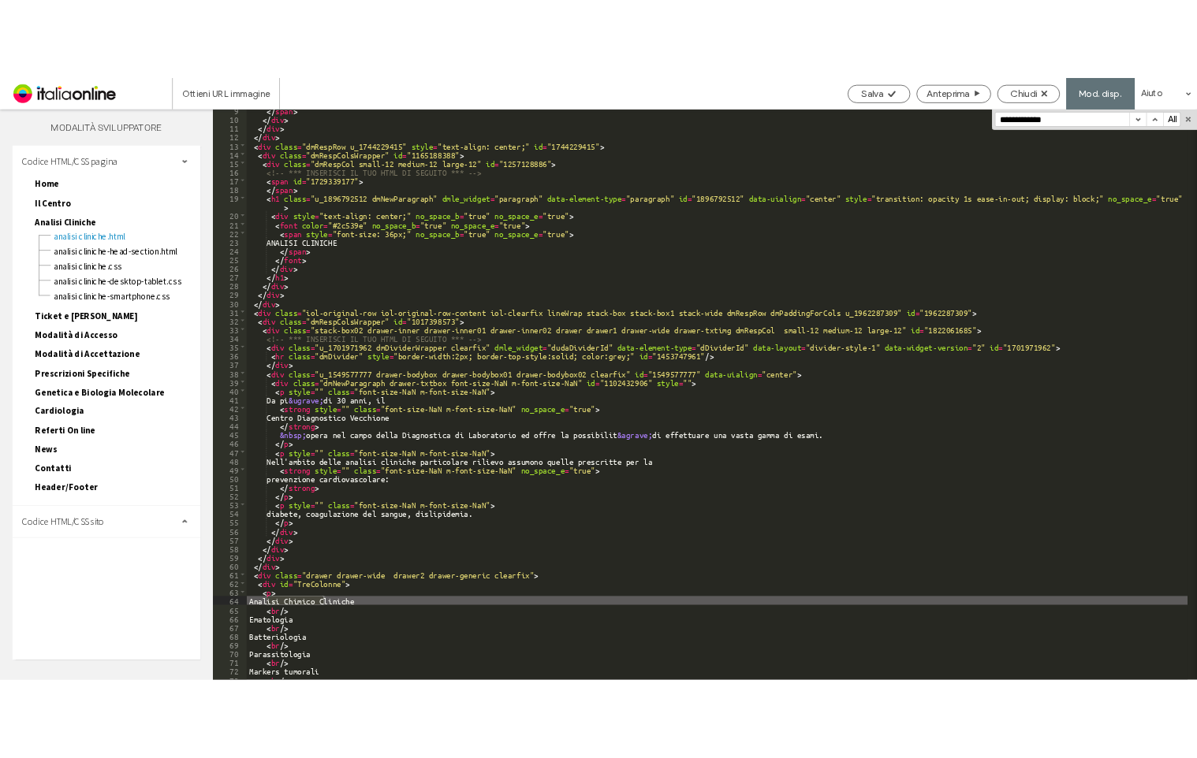
scroll to position [151, 0]
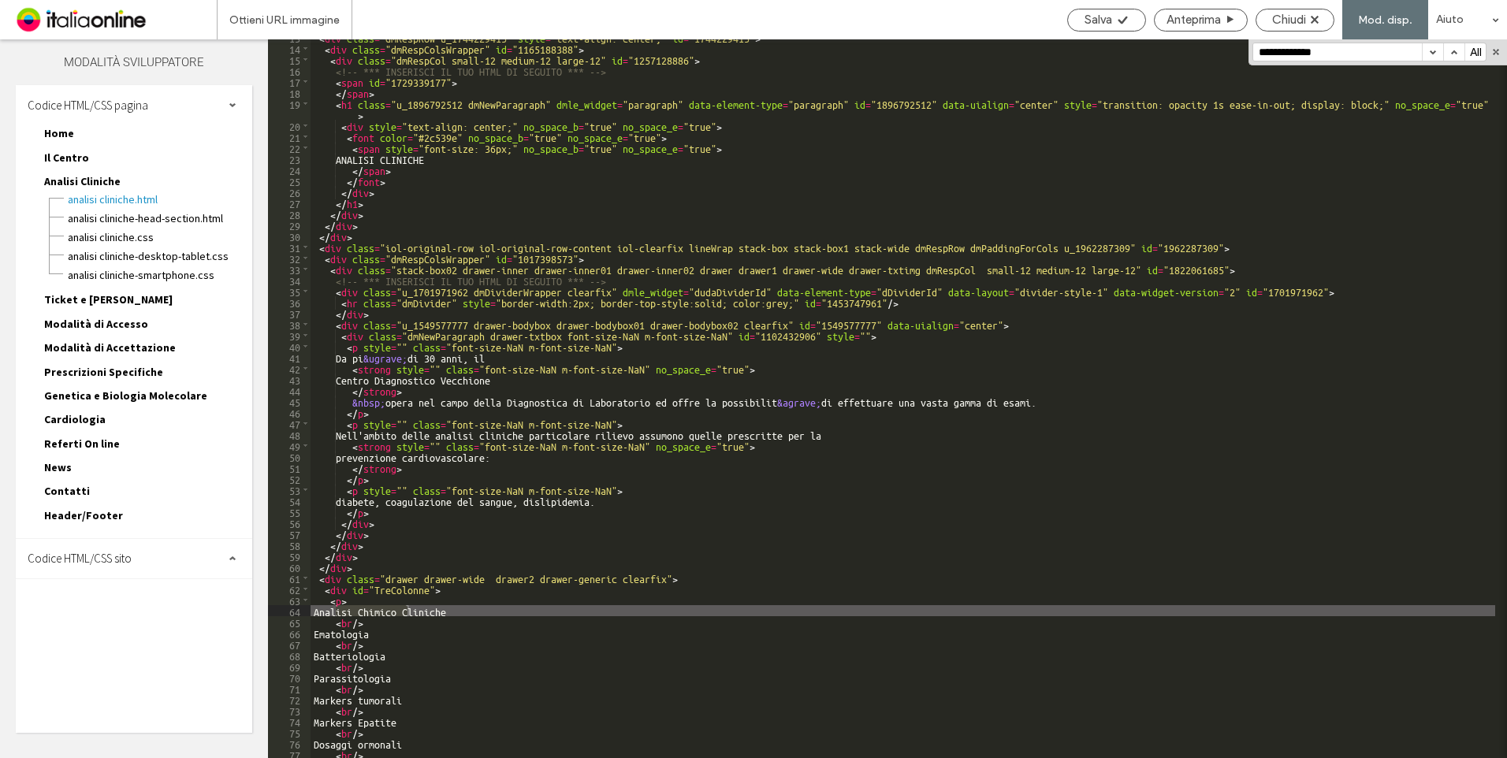
type input "**********"
click at [438, 582] on div "< div class = "dmRespRow u_1744229415" style = "text-align: center;" id = "1744…" at bounding box center [903, 402] width 1185 height 741
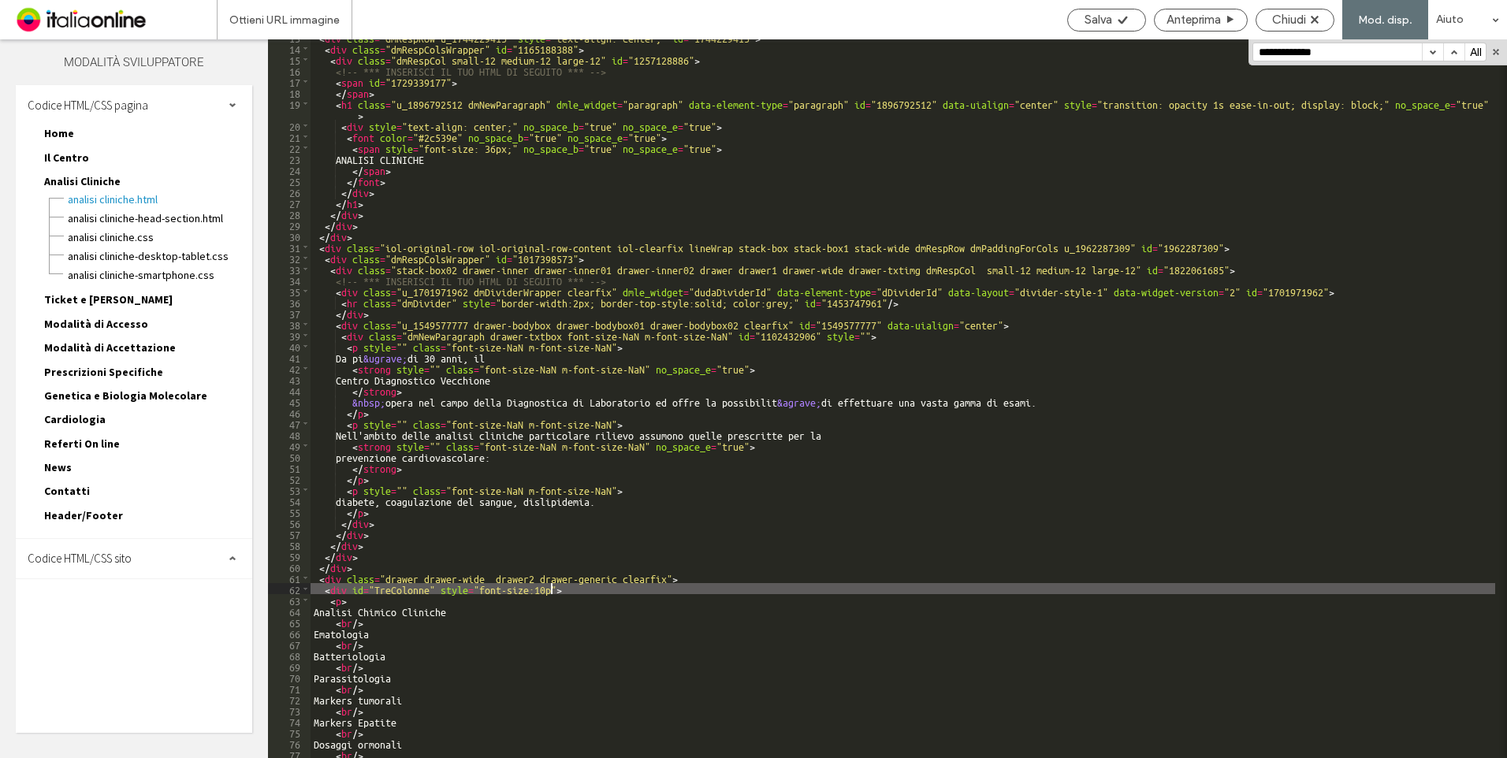
type textarea "**"
drag, startPoint x: 563, startPoint y: 587, endPoint x: 439, endPoint y: 590, distance: 123.8
click at [439, 590] on div "< div class = "dmRespRow u_1744229415" style = "text-align: center;" id = "1744…" at bounding box center [903, 402] width 1185 height 741
click at [1294, 13] on span "Chiudi" at bounding box center [1289, 20] width 34 height 14
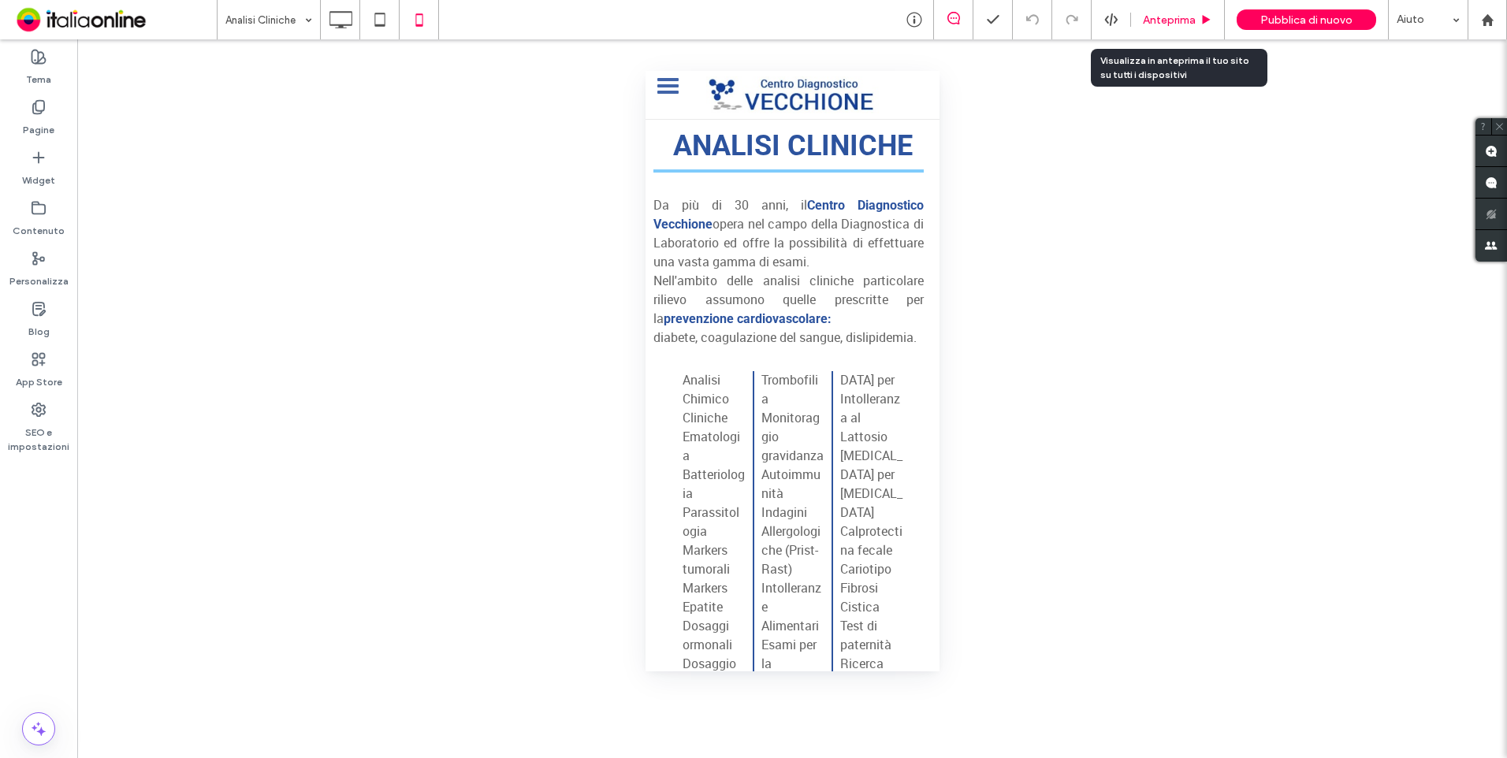
click at [1163, 27] on div "Anteprima" at bounding box center [1178, 19] width 94 height 39
click at [1143, 20] on span "Anteprima" at bounding box center [1169, 19] width 53 height 13
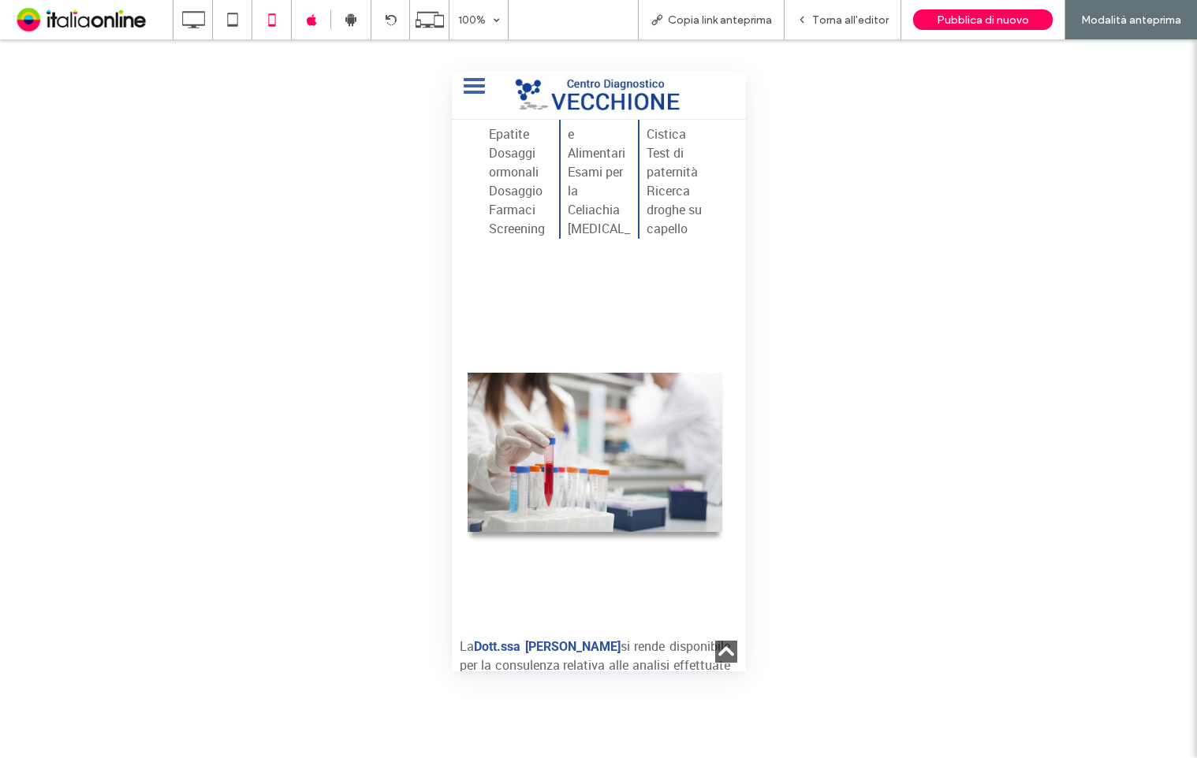
scroll to position [158, 0]
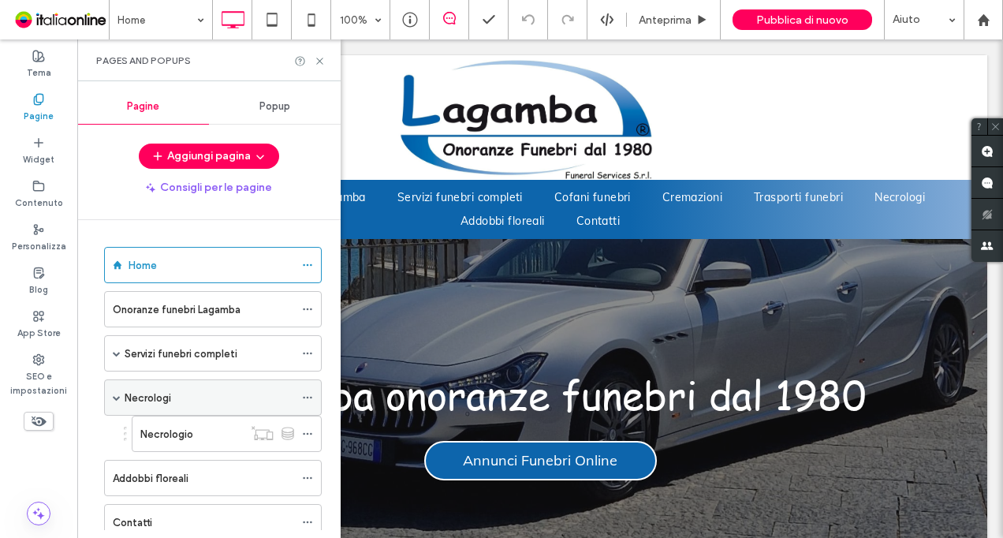
scroll to position [9, 0]
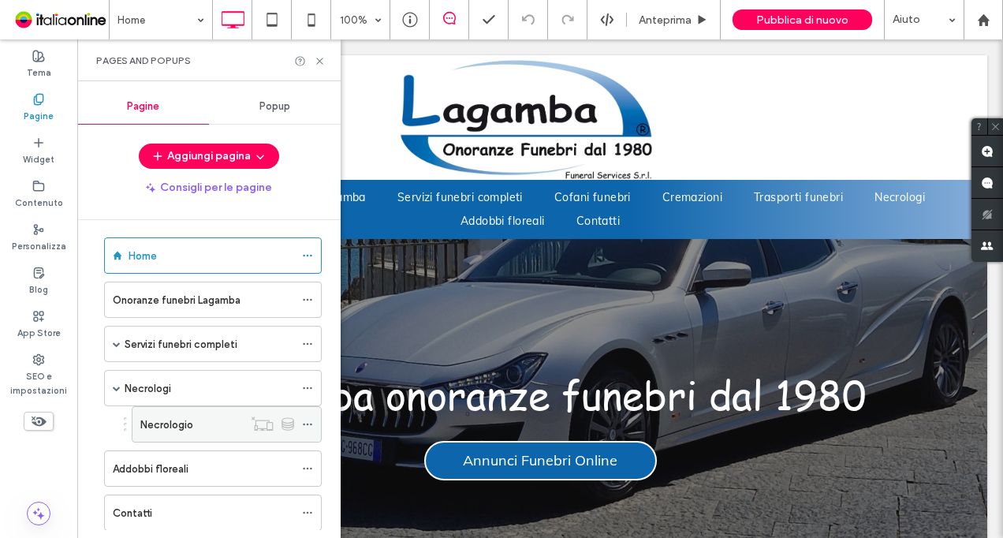
click at [308, 423] on use at bounding box center [307, 424] width 9 height 2
click at [207, 416] on div "Necrologio" at bounding box center [191, 424] width 102 height 17
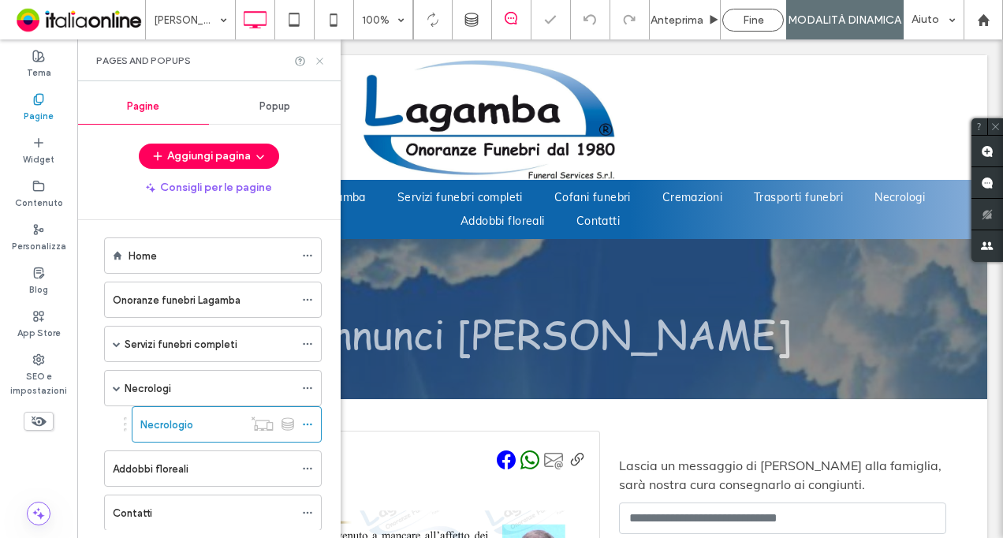
click at [320, 57] on icon at bounding box center [320, 61] width 12 height 12
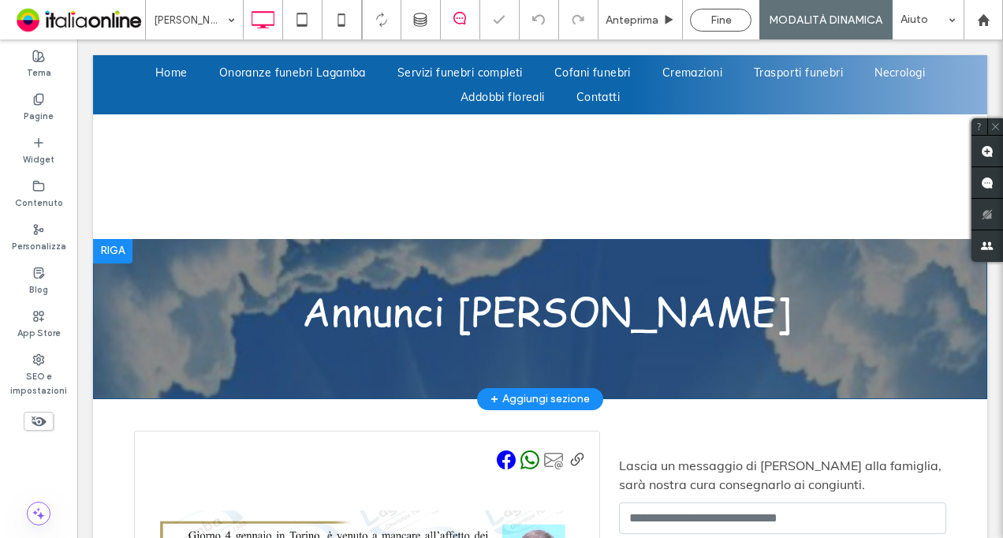
scroll to position [268, 0]
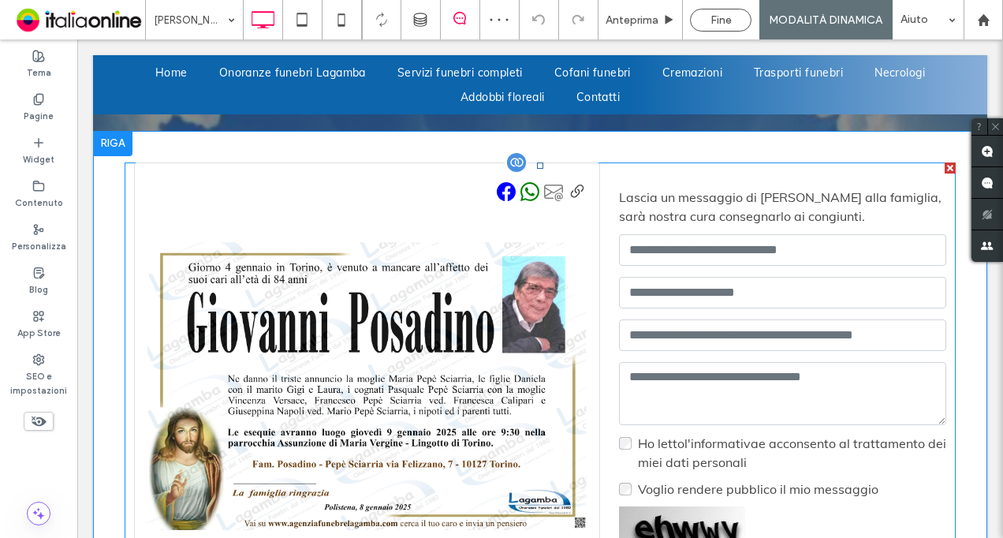
click at [479, 318] on span at bounding box center [540, 449] width 831 height 574
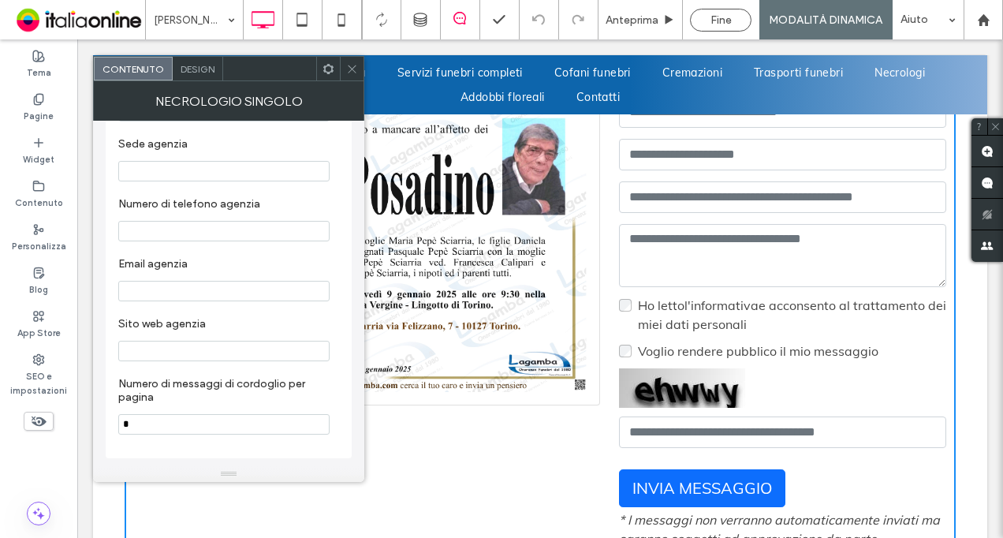
scroll to position [421, 0]
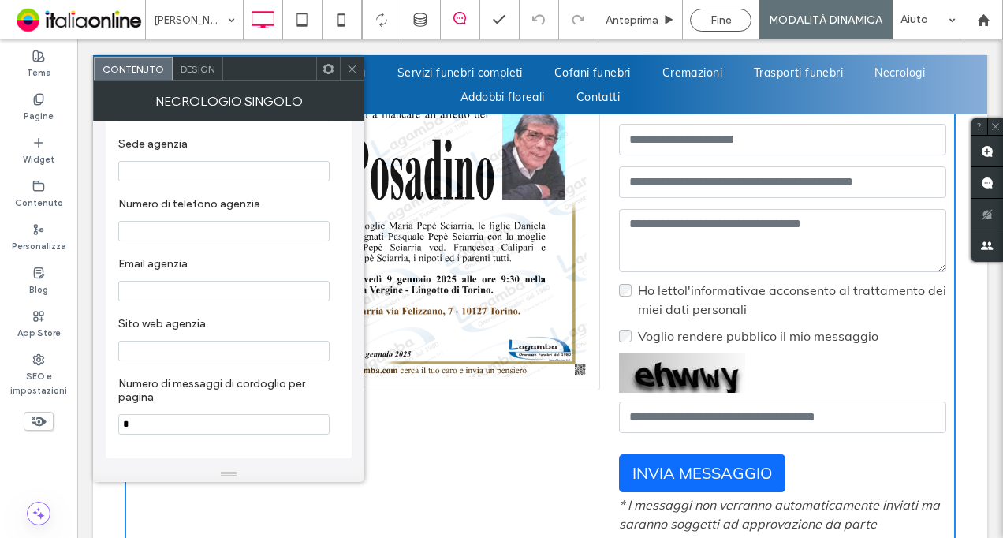
click at [360, 63] on div at bounding box center [352, 69] width 24 height 24
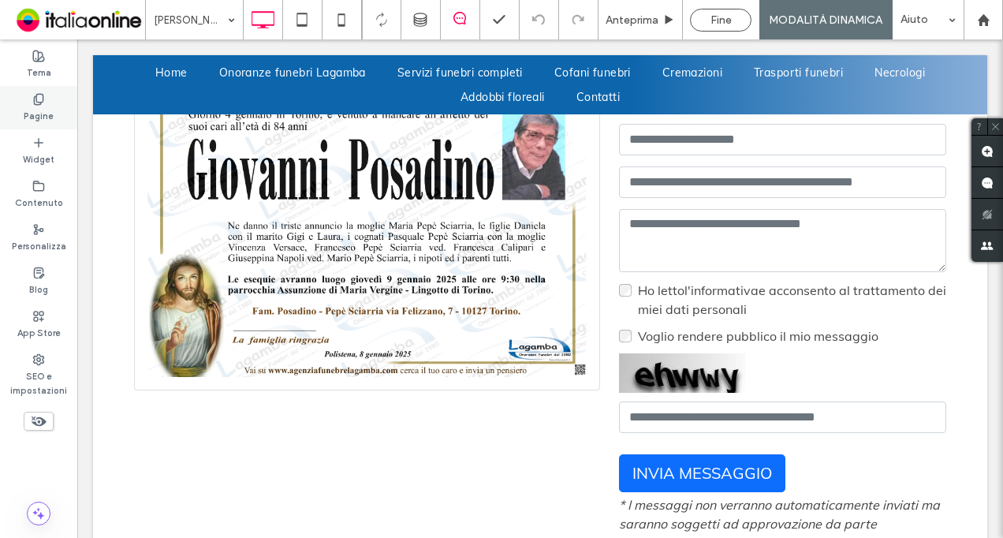
click at [43, 98] on use at bounding box center [38, 99] width 9 height 10
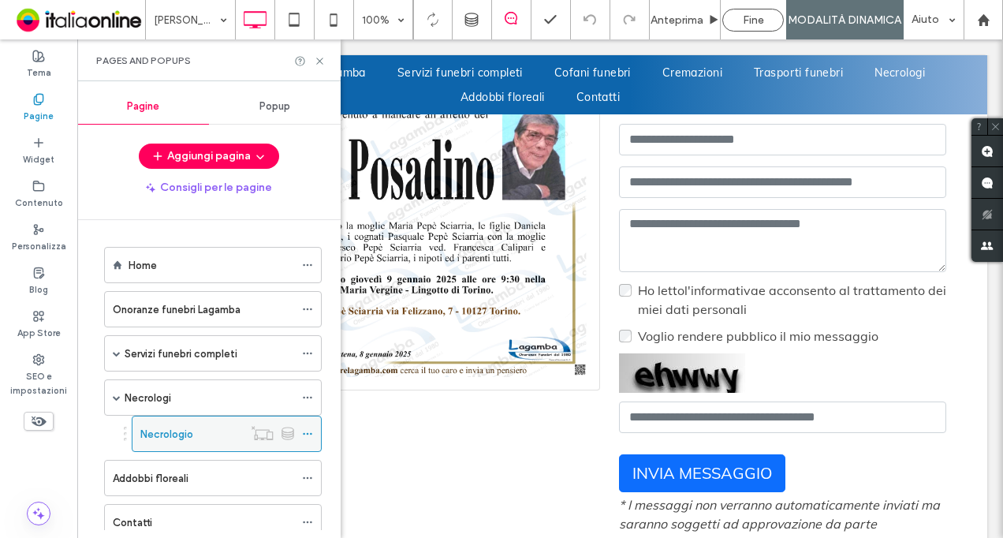
click at [307, 428] on icon at bounding box center [307, 433] width 11 height 11
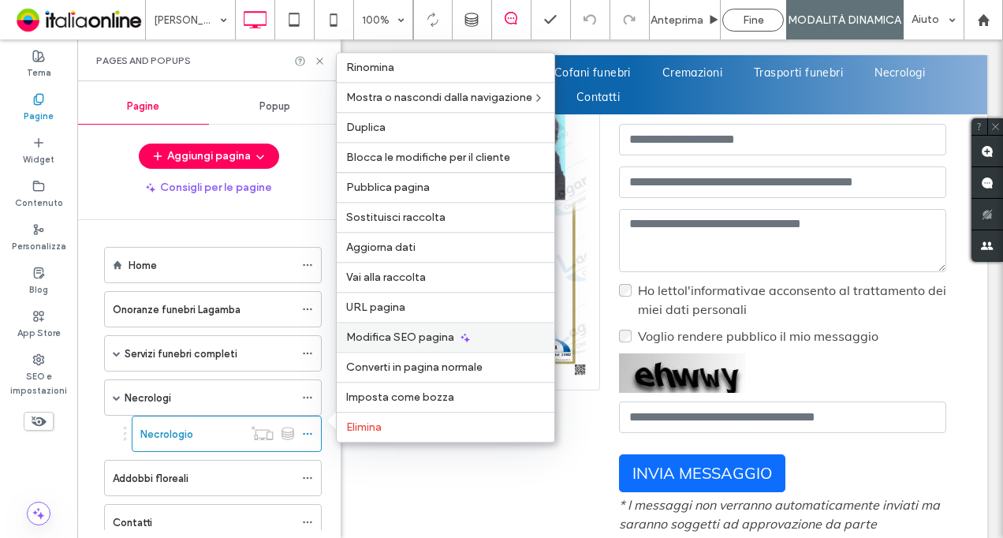
click at [417, 341] on span "Modifica SEO pagina" at bounding box center [400, 336] width 108 height 13
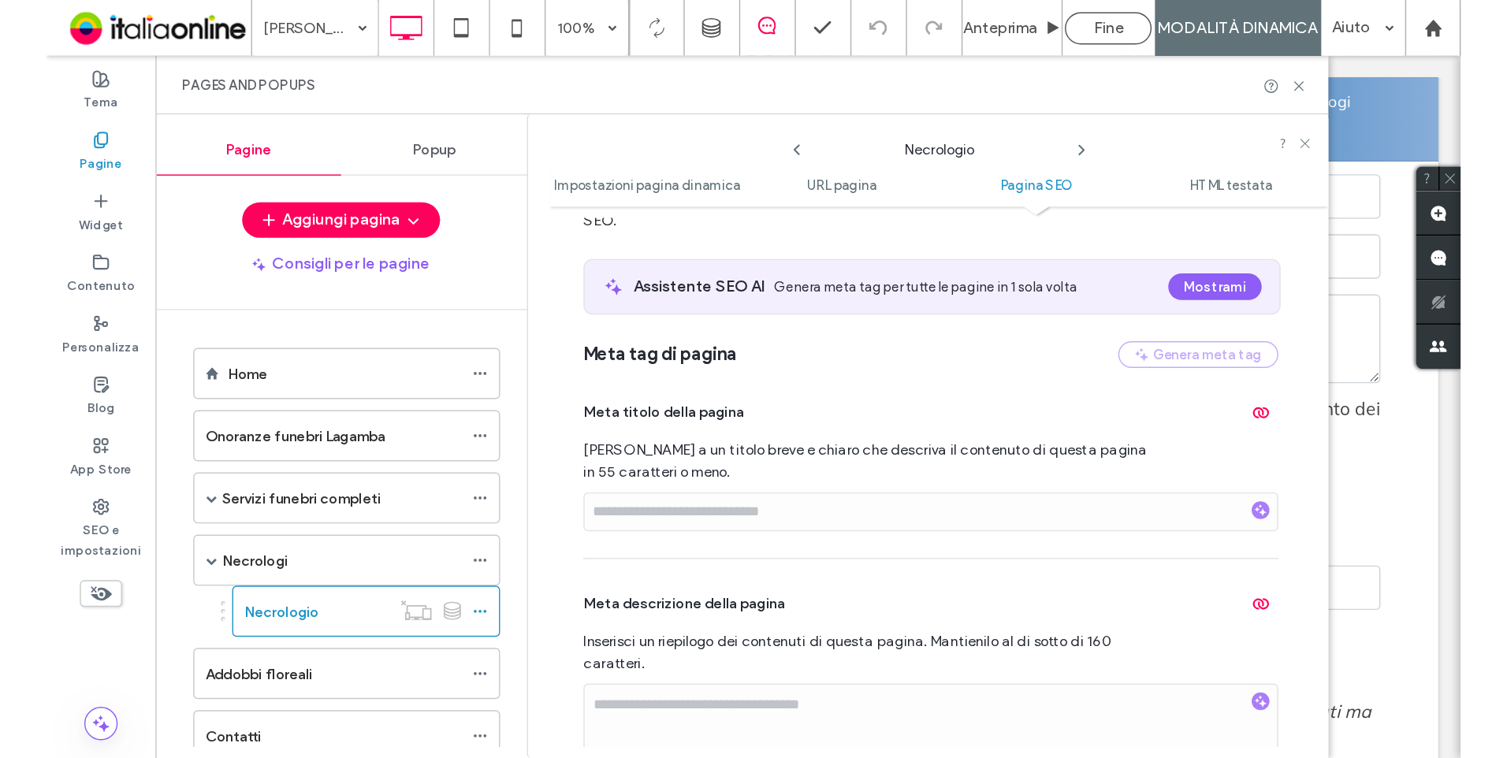
scroll to position [601, 0]
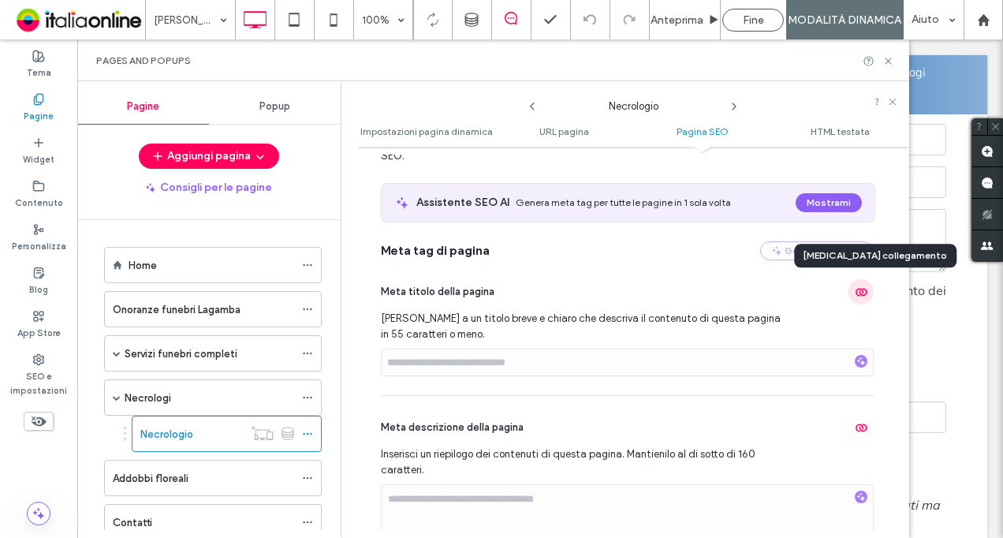
click at [855, 297] on span "button" at bounding box center [860, 291] width 25 height 25
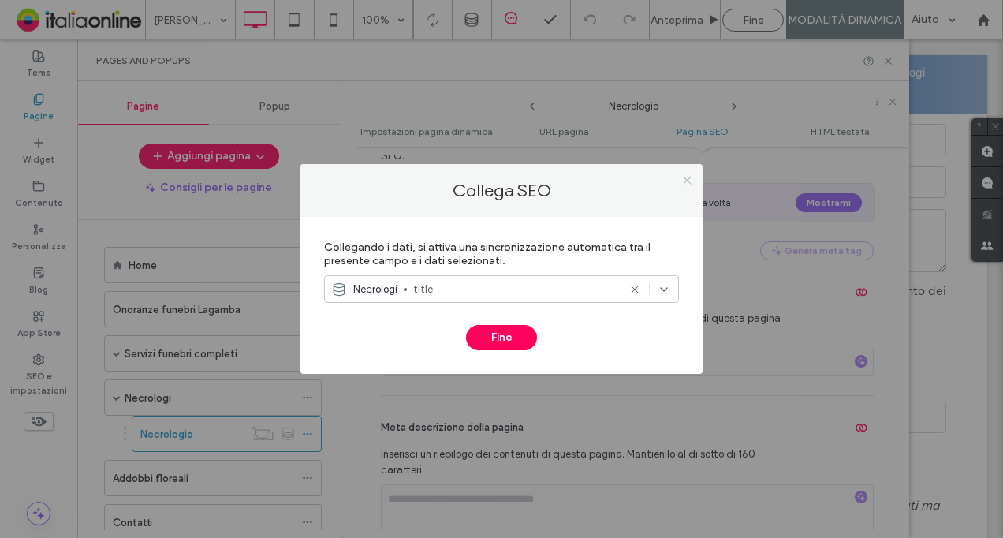
click at [686, 176] on icon at bounding box center [687, 180] width 12 height 12
